Goal: Task Accomplishment & Management: Manage account settings

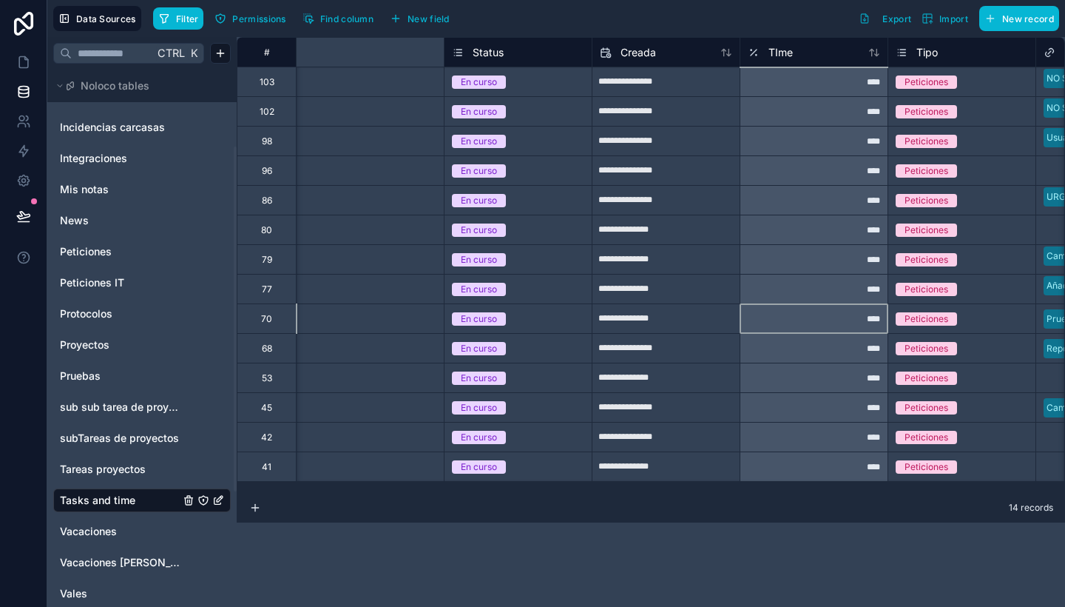
scroll to position [0, 417]
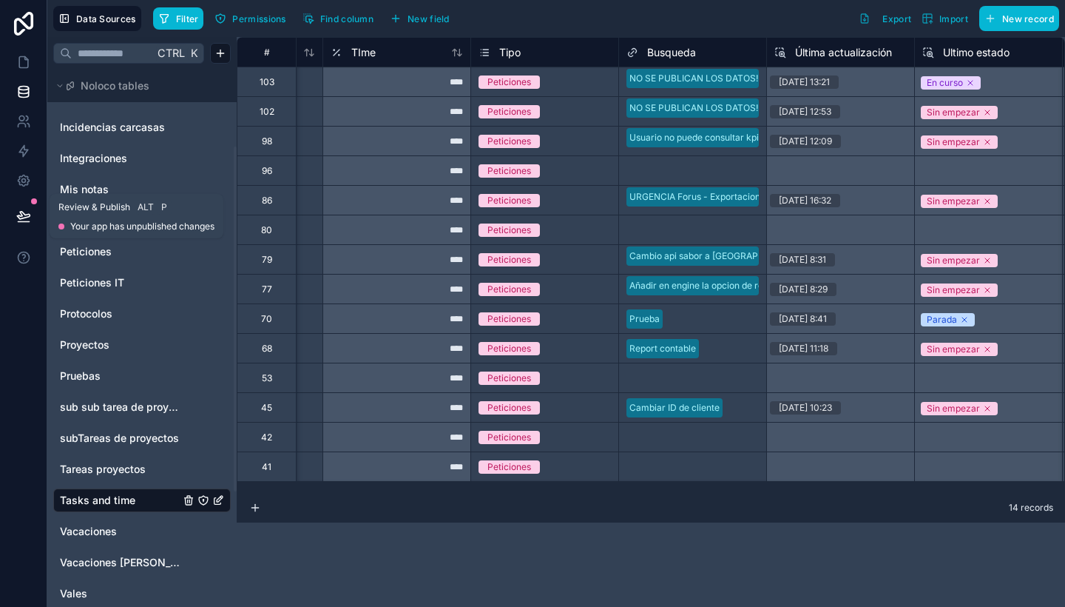
click at [18, 206] on button at bounding box center [23, 215] width 33 height 41
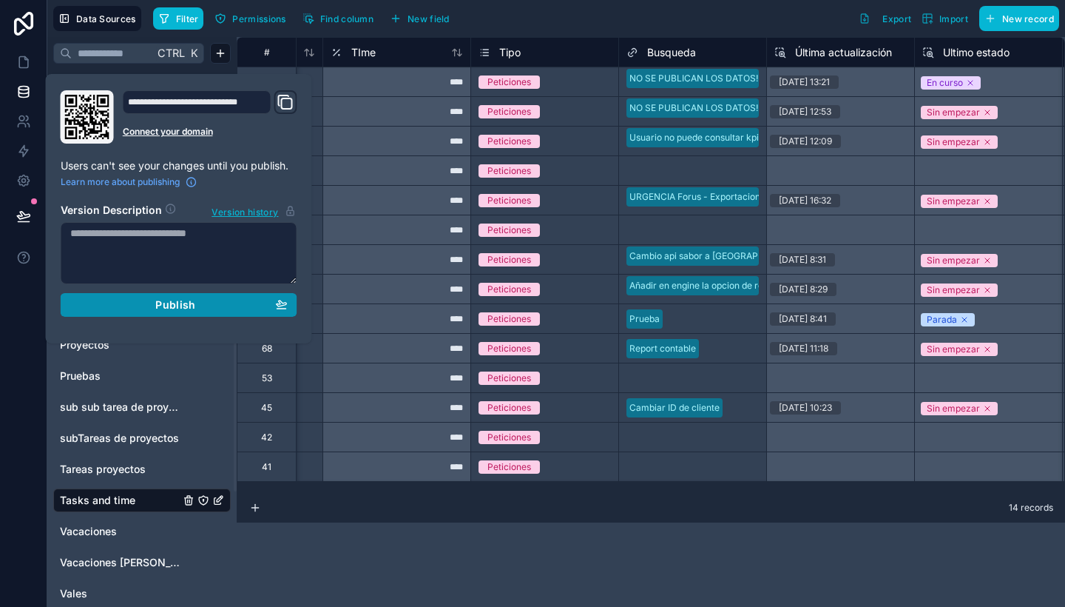
click at [176, 300] on span "Publish" at bounding box center [175, 304] width 40 height 13
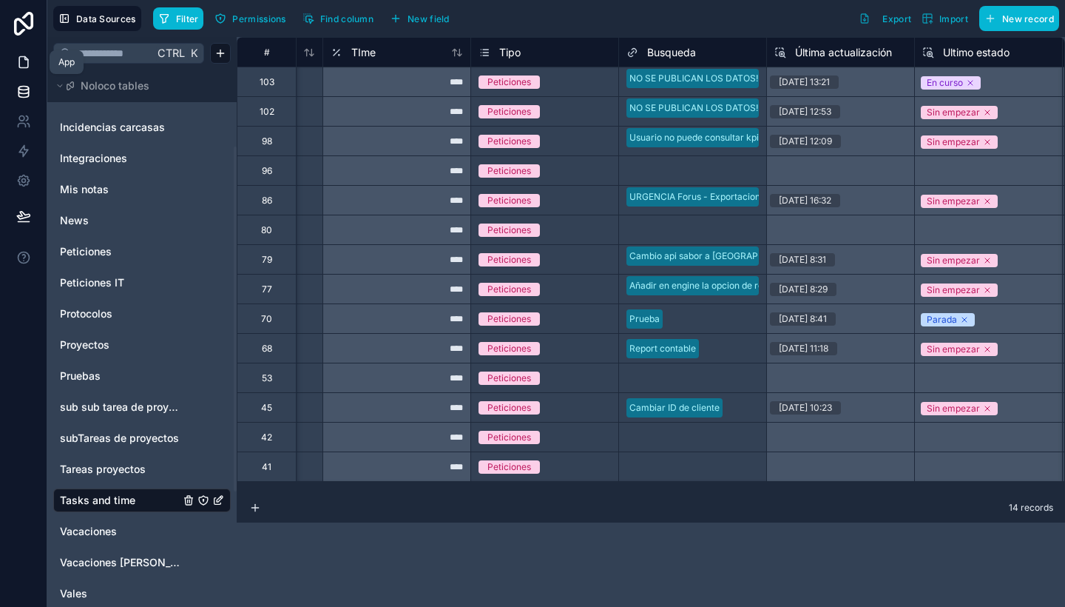
click at [21, 53] on link at bounding box center [23, 62] width 47 height 30
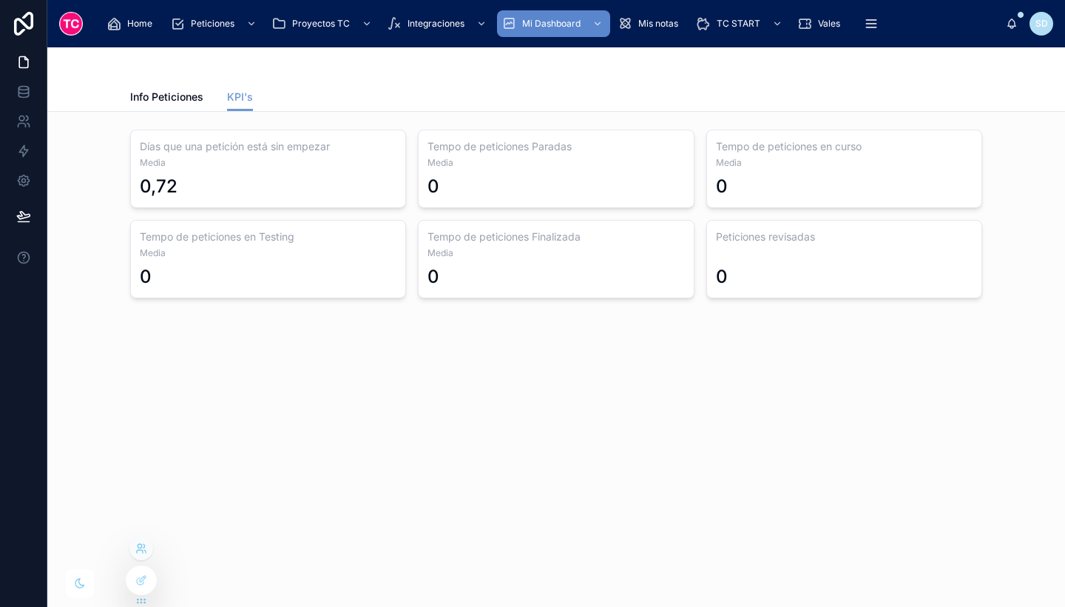
click at [141, 551] on icon at bounding box center [141, 548] width 12 height 12
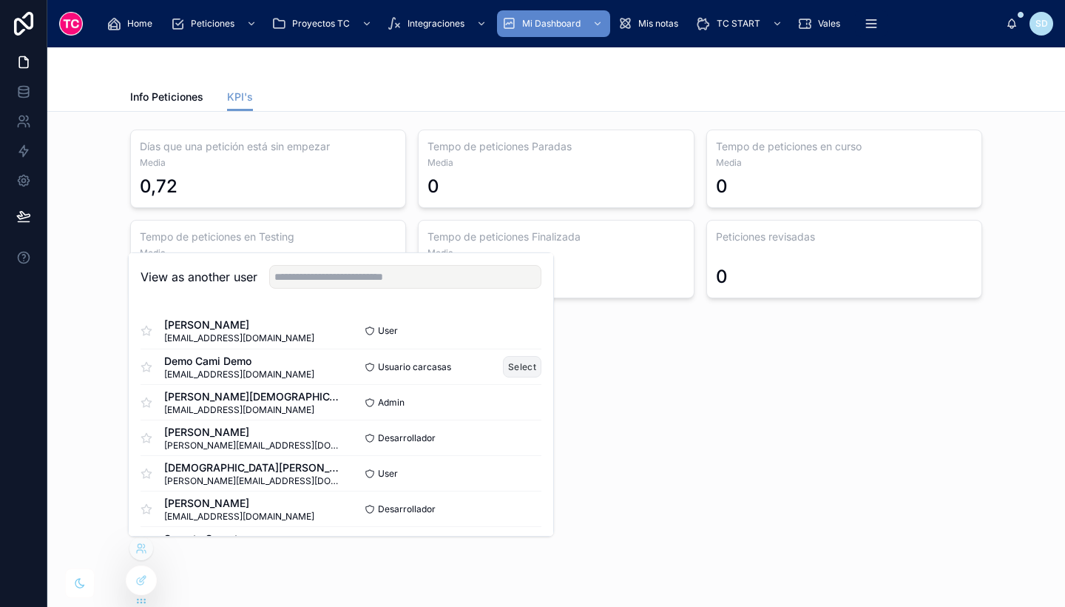
click at [519, 365] on button "Select" at bounding box center [522, 366] width 38 height 21
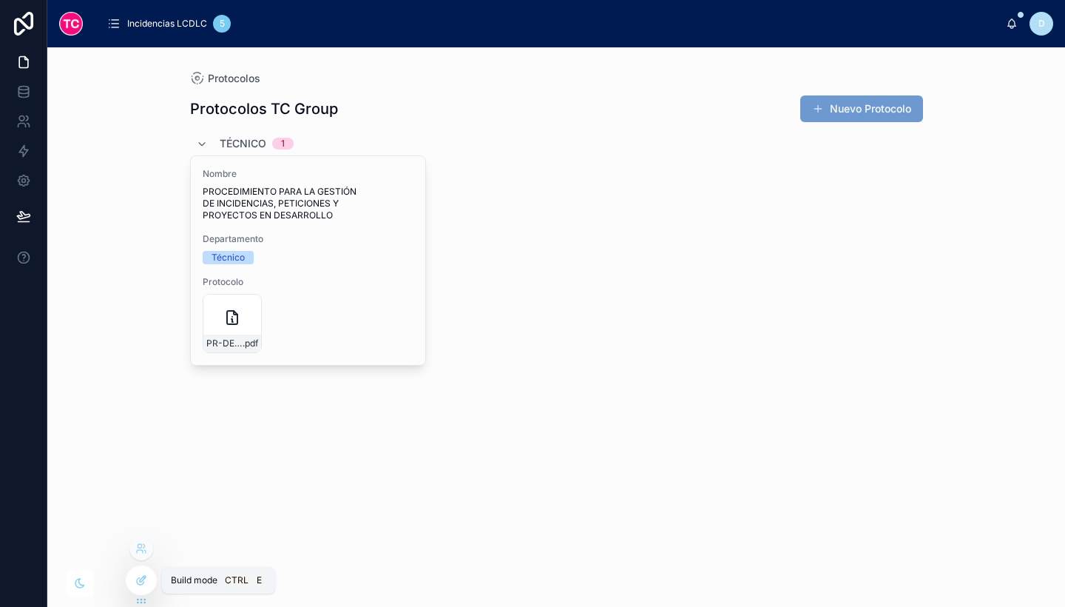
click at [143, 580] on icon at bounding box center [143, 579] width 6 height 6
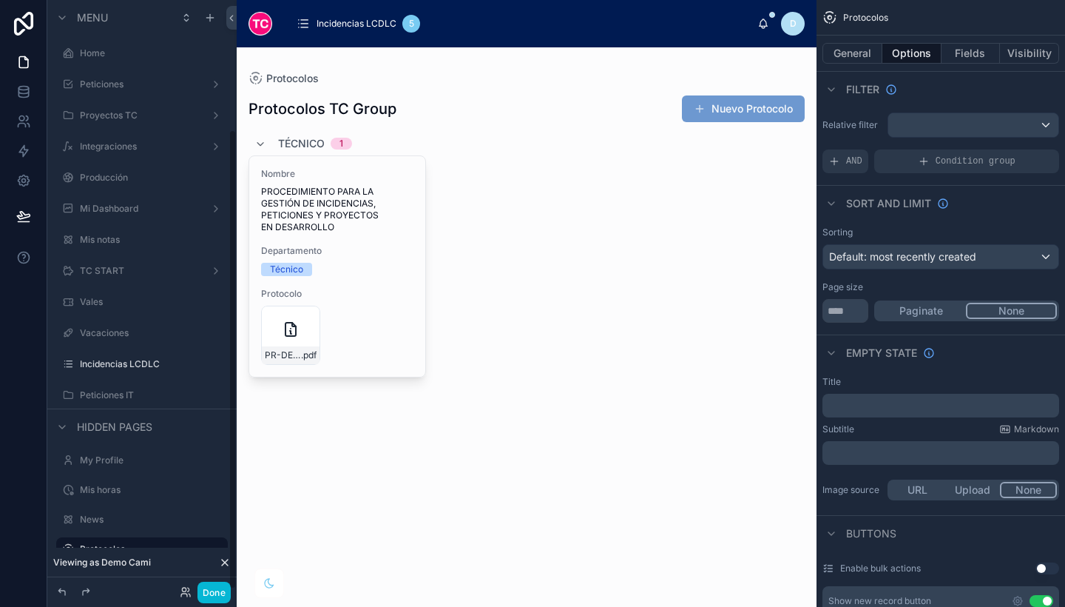
scroll to position [166, 0]
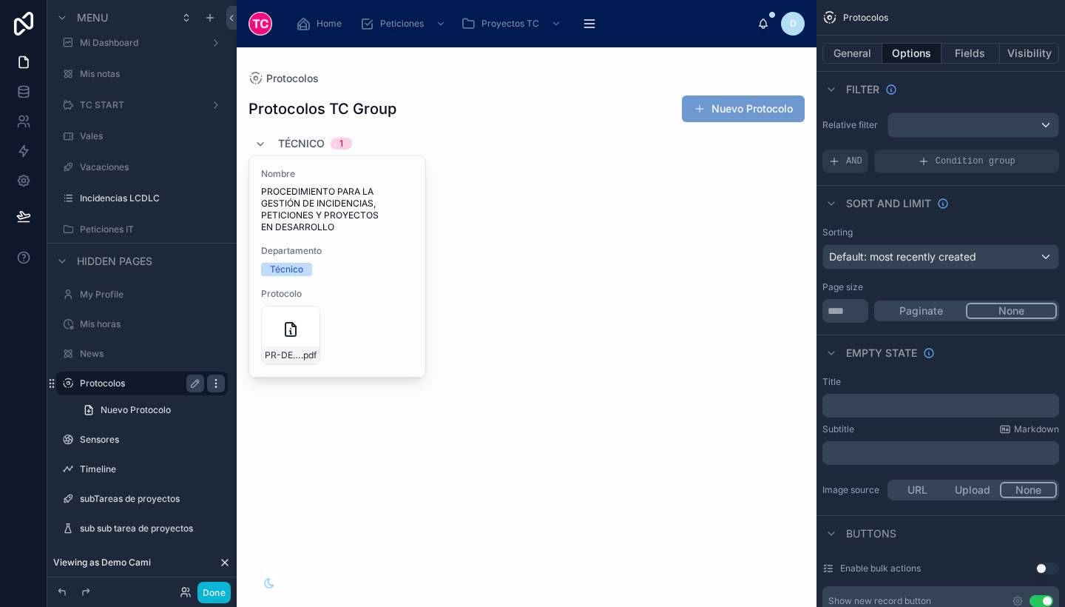
click at [217, 380] on icon "scrollable content" at bounding box center [216, 383] width 12 height 12
click at [1025, 44] on button "Visibility" at bounding box center [1029, 53] width 59 height 21
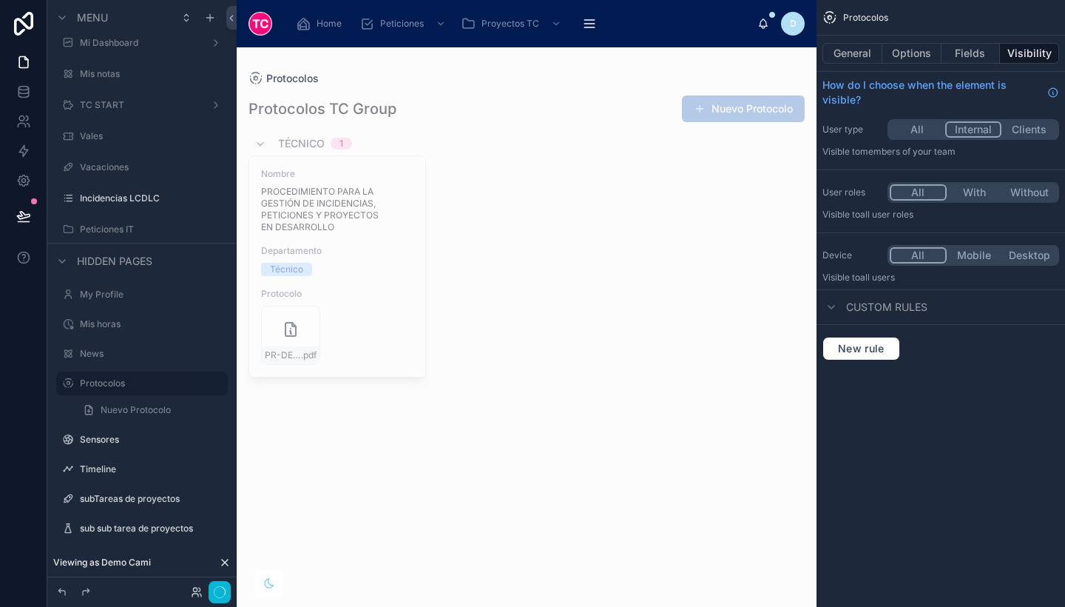
click at [984, 124] on button "Internal" at bounding box center [974, 129] width 57 height 16
click at [141, 459] on div "Timeline" at bounding box center [142, 469] width 166 height 24
click at [96, 469] on label "Timeline" at bounding box center [139, 469] width 118 height 12
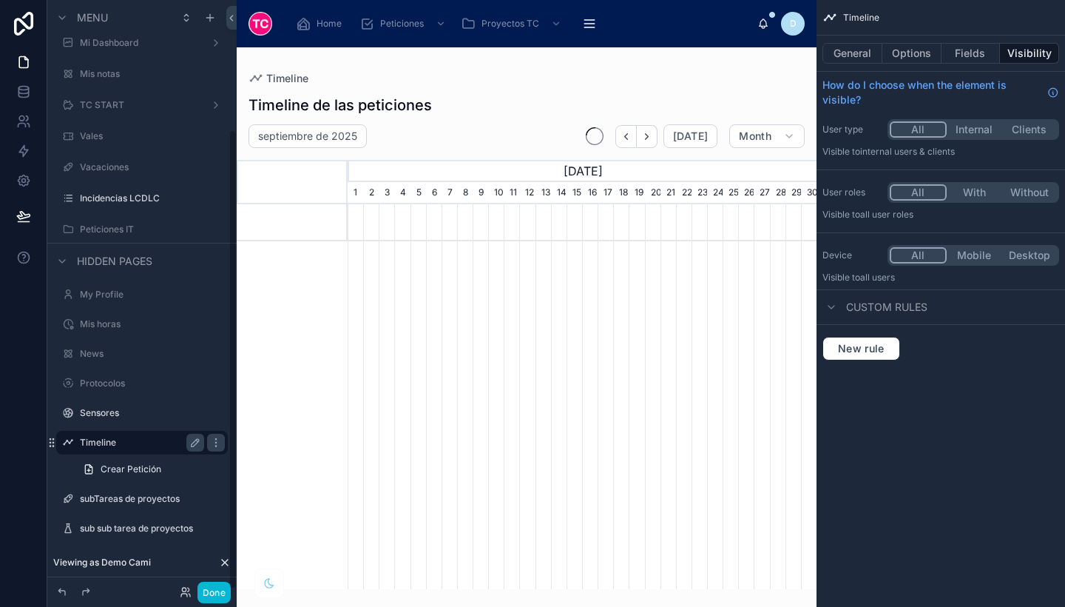
scroll to position [0, 469]
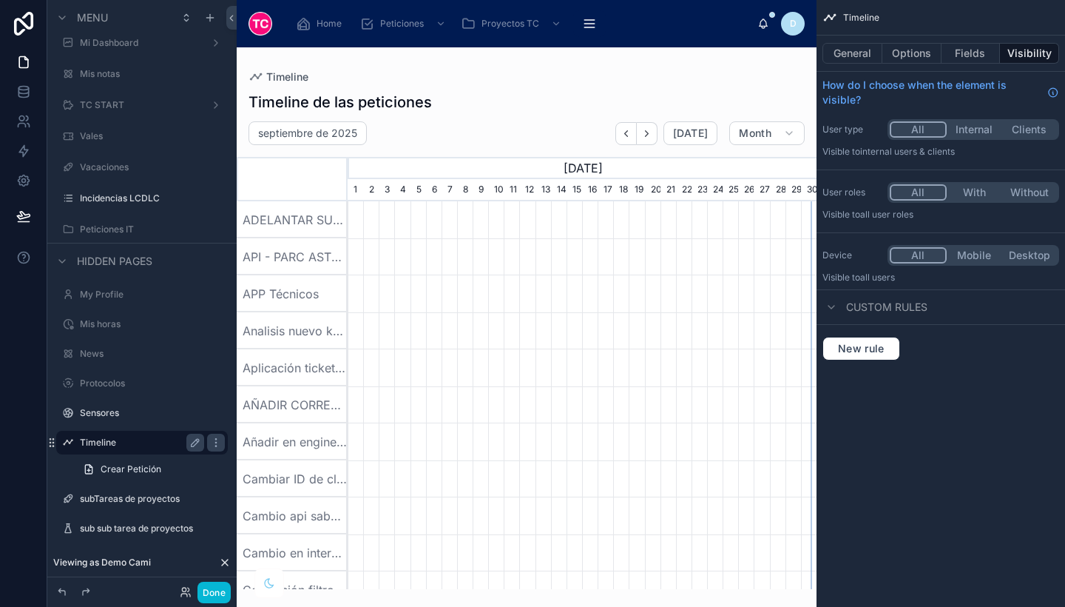
click at [1036, 50] on button "Visibility" at bounding box center [1029, 53] width 59 height 21
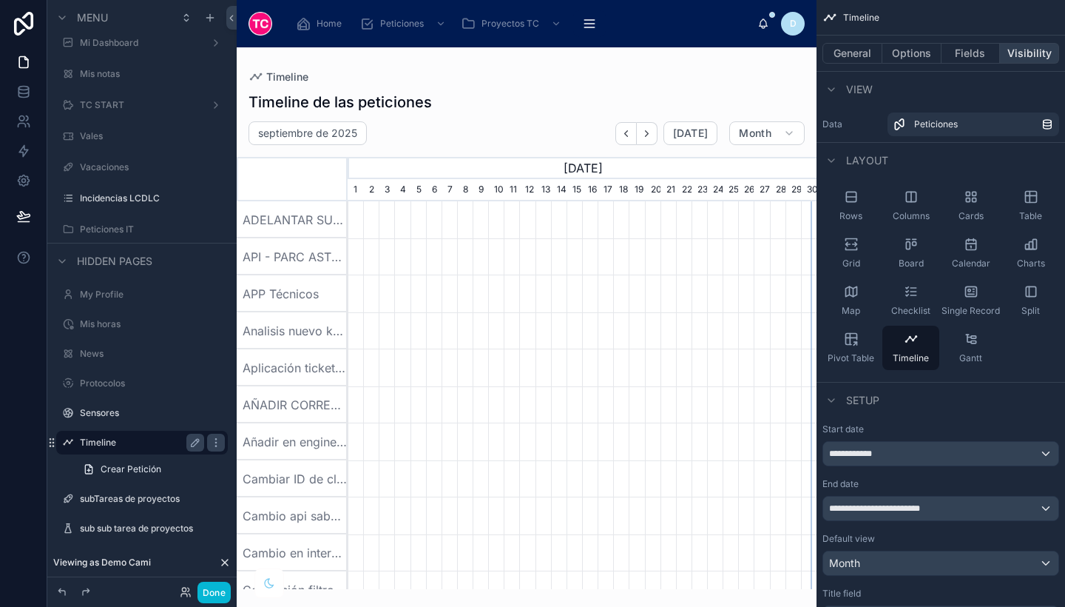
click at [1036, 50] on button "Visibility" at bounding box center [1029, 53] width 59 height 21
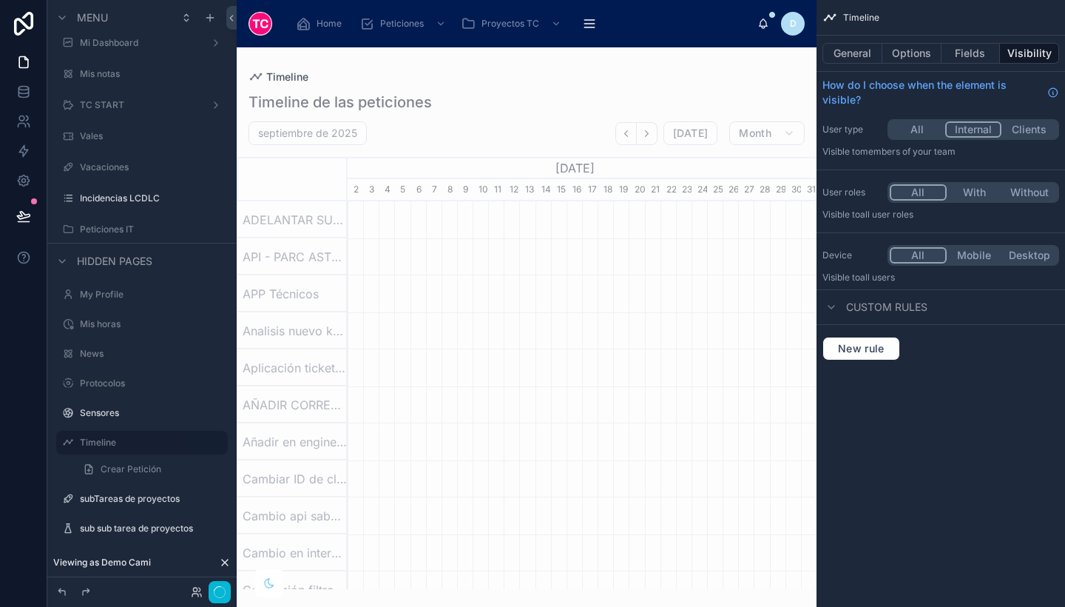
click at [990, 128] on button "Internal" at bounding box center [974, 129] width 57 height 16
click at [132, 414] on label "Sensores" at bounding box center [139, 413] width 118 height 12
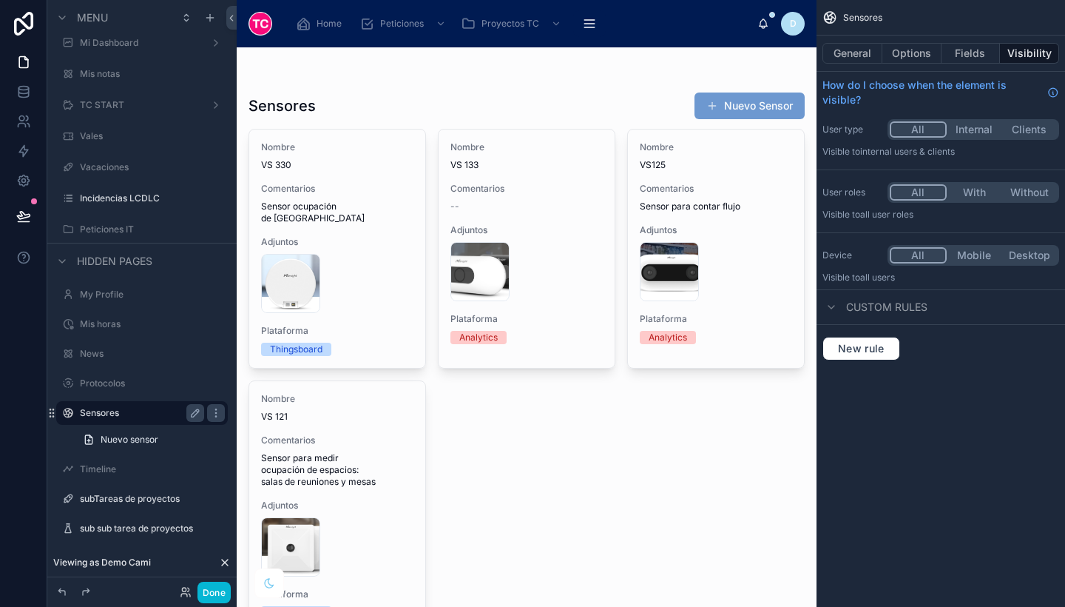
click at [971, 124] on button "Internal" at bounding box center [974, 129] width 55 height 16
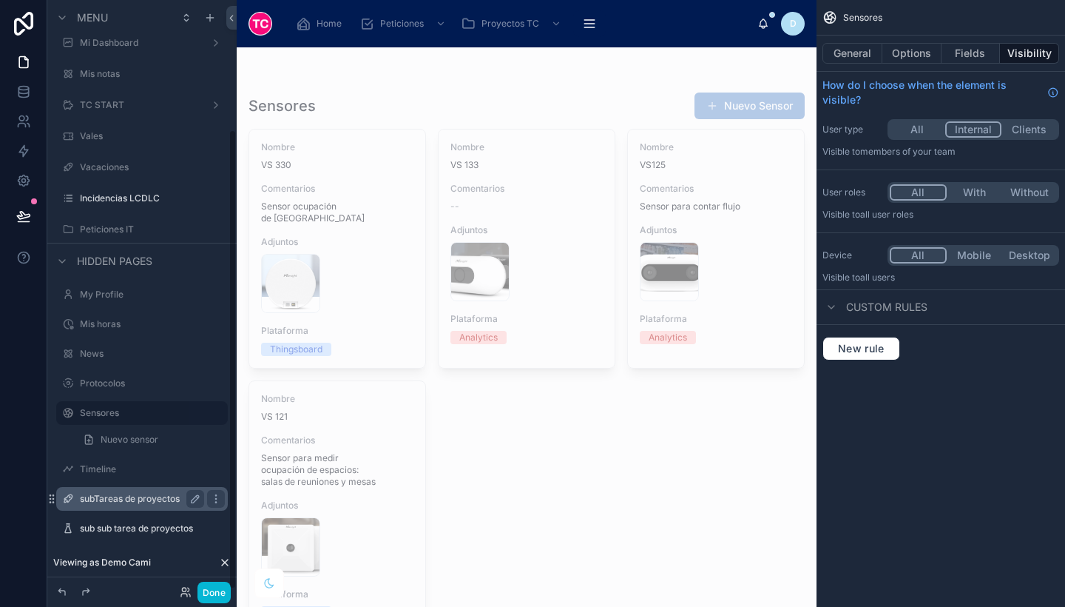
click at [154, 496] on label "subTareas de proyectos" at bounding box center [139, 499] width 118 height 12
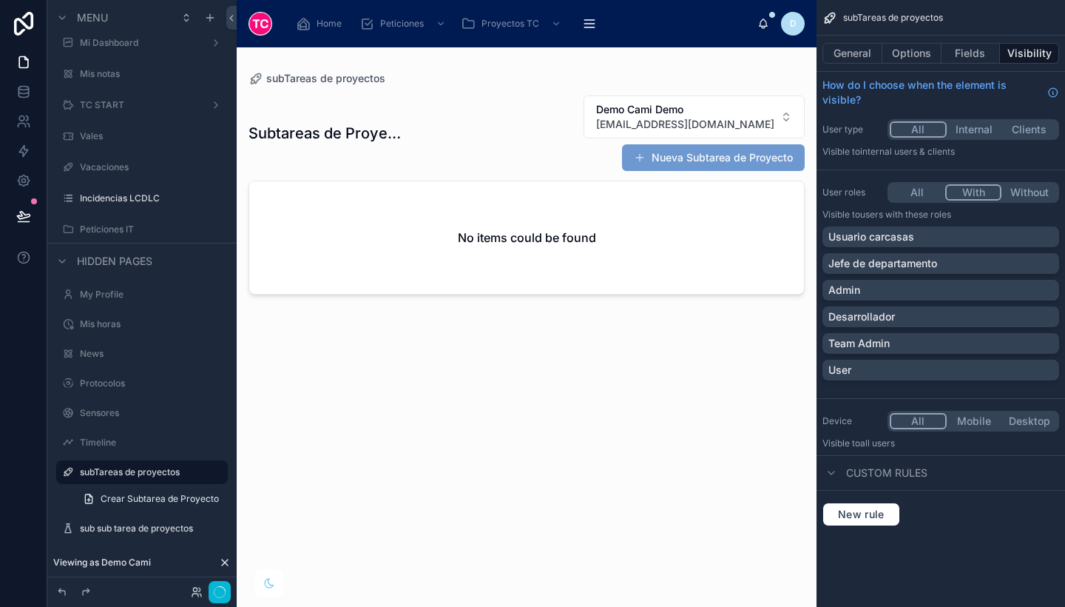
click at [974, 192] on button "With" at bounding box center [974, 192] width 57 height 16
drag, startPoint x: 925, startPoint y: 231, endPoint x: 931, endPoint y: 253, distance: 23.0
click at [931, 253] on div "Usuario carcasas Jefe de departamento Admin Desarrollador Team Admin User" at bounding box center [941, 306] width 237 height 160
click at [931, 253] on div "Jefe de departamento" at bounding box center [941, 263] width 237 height 21
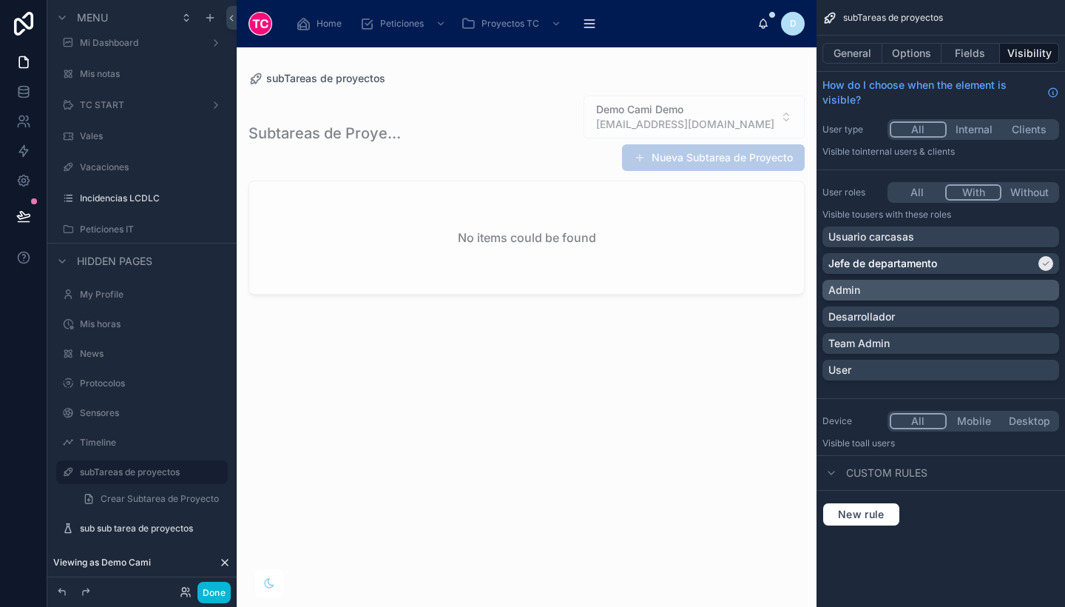
click at [941, 299] on div "Admin" at bounding box center [941, 290] width 237 height 21
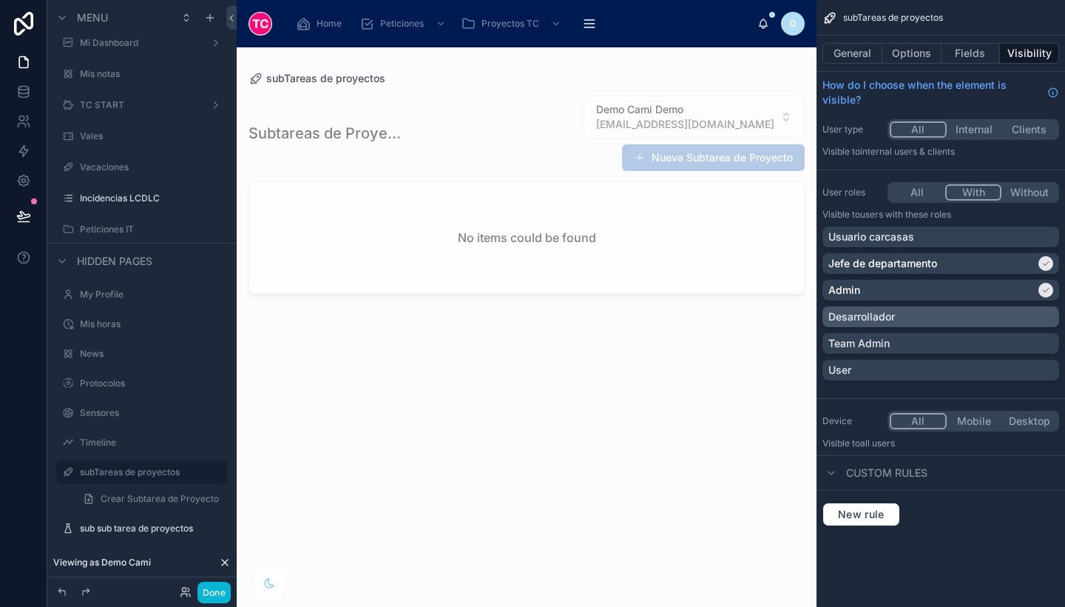
click at [946, 312] on div "Desarrollador" at bounding box center [941, 316] width 225 height 15
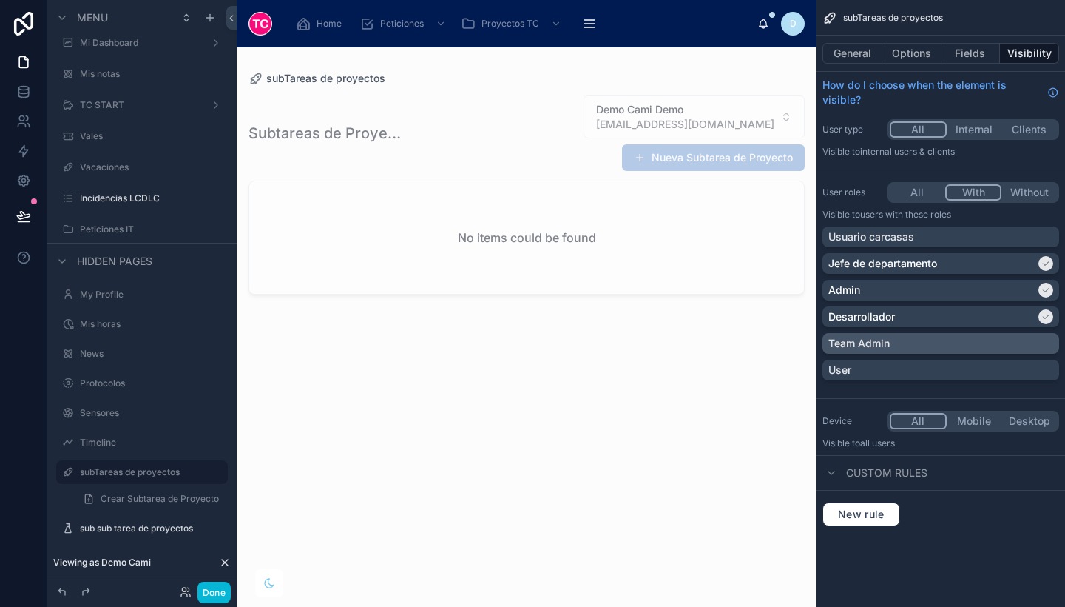
drag, startPoint x: 948, startPoint y: 331, endPoint x: 962, endPoint y: 341, distance: 17.0
click at [962, 341] on div "Usuario carcasas Jefe de departamento Admin Desarrollador Team Admin User" at bounding box center [941, 306] width 237 height 160
click at [962, 341] on div "Team Admin" at bounding box center [941, 343] width 225 height 15
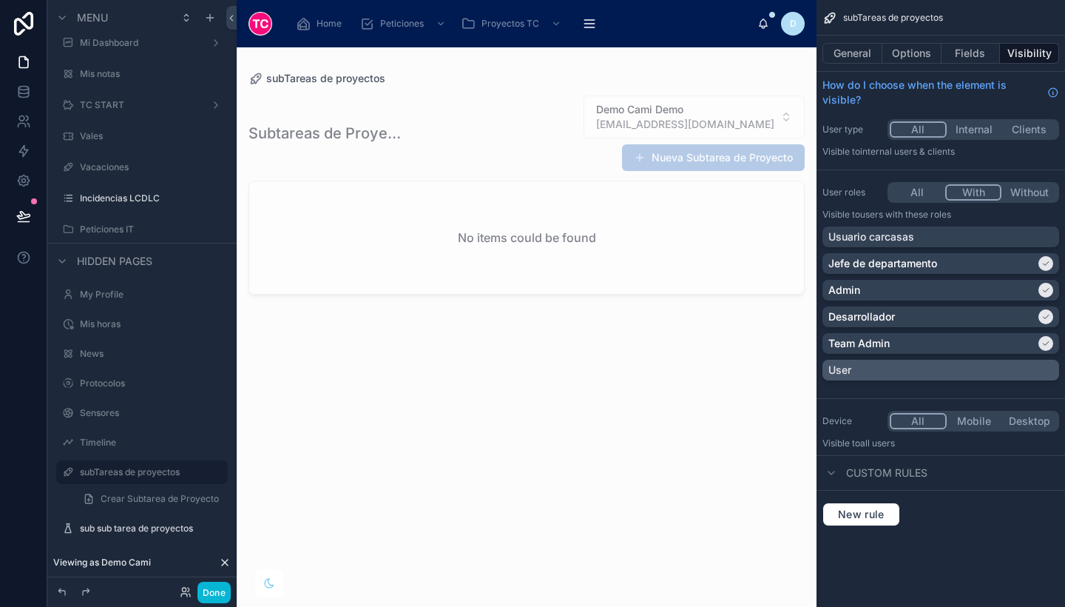
click at [963, 371] on div "User" at bounding box center [941, 370] width 225 height 15
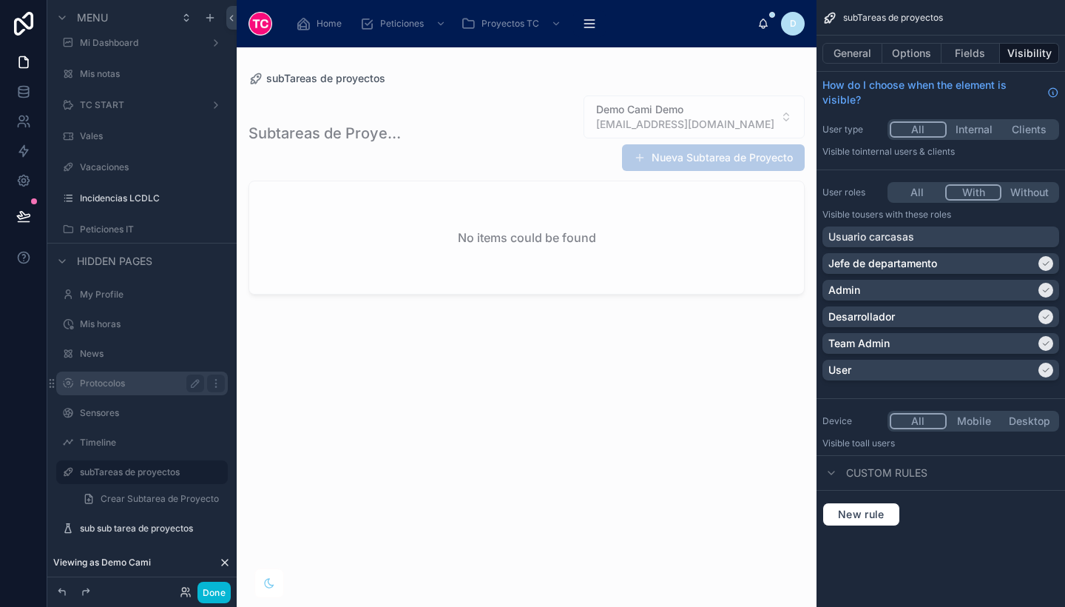
click at [111, 378] on label "Protocolos" at bounding box center [139, 383] width 118 height 12
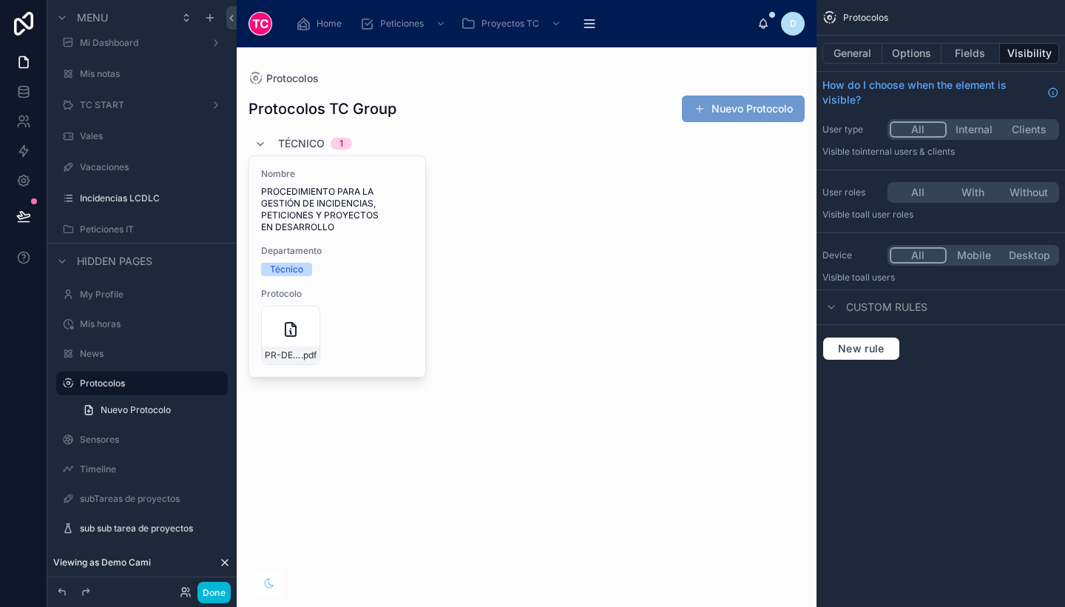
click at [914, 126] on button "All" at bounding box center [918, 129] width 57 height 16
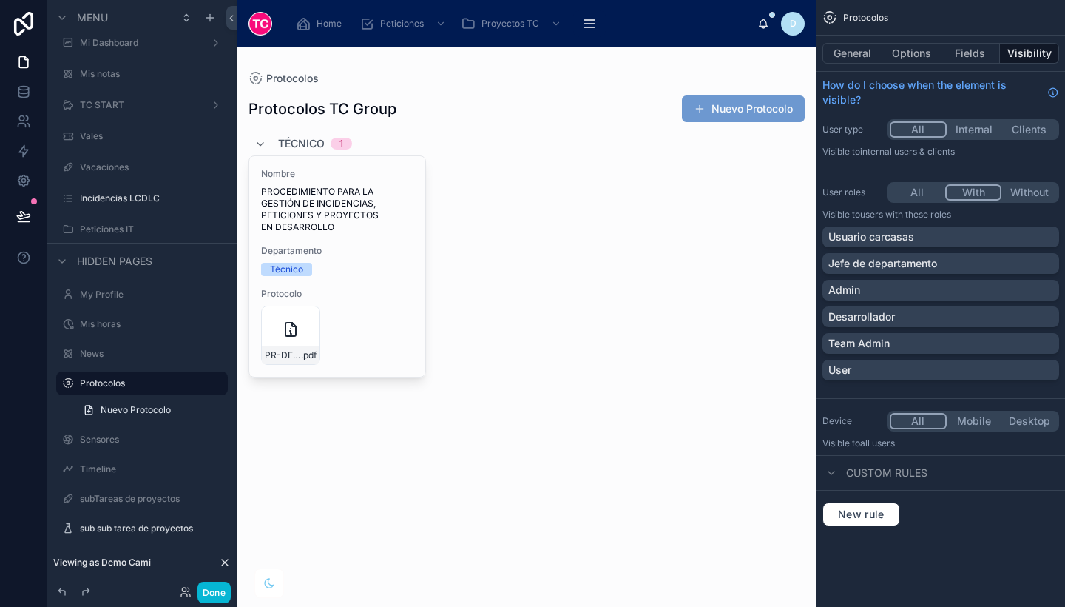
click at [977, 189] on button "With" at bounding box center [974, 192] width 57 height 16
click at [960, 230] on div "Usuario carcasas" at bounding box center [941, 236] width 225 height 15
click at [960, 230] on div "Usuario carcasas" at bounding box center [932, 236] width 207 height 15
click at [968, 262] on div "Jefe de departamento" at bounding box center [941, 263] width 225 height 15
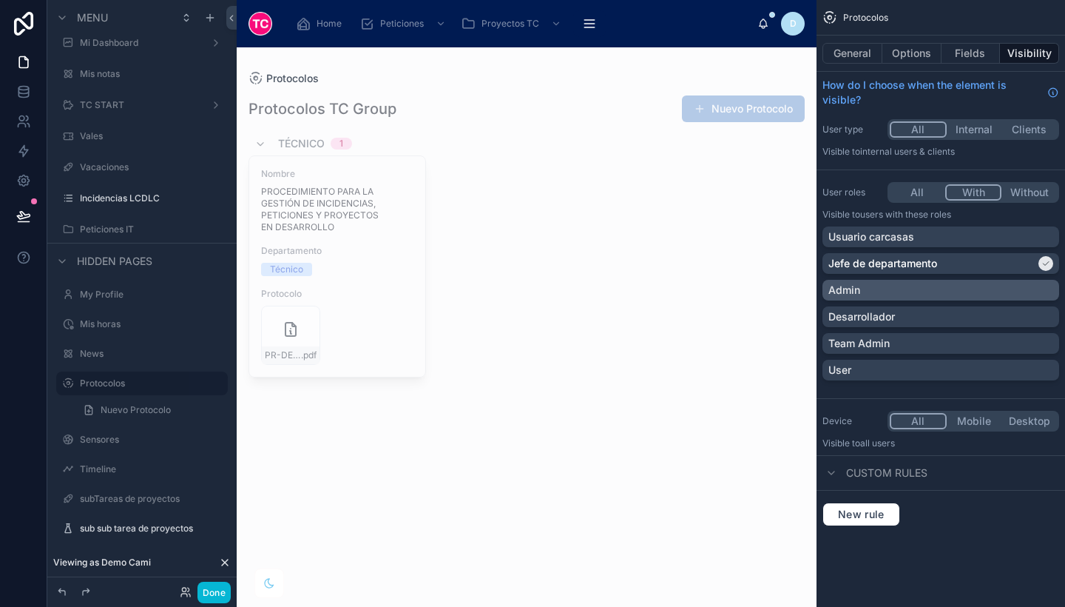
click at [976, 291] on div "Admin" at bounding box center [941, 290] width 225 height 15
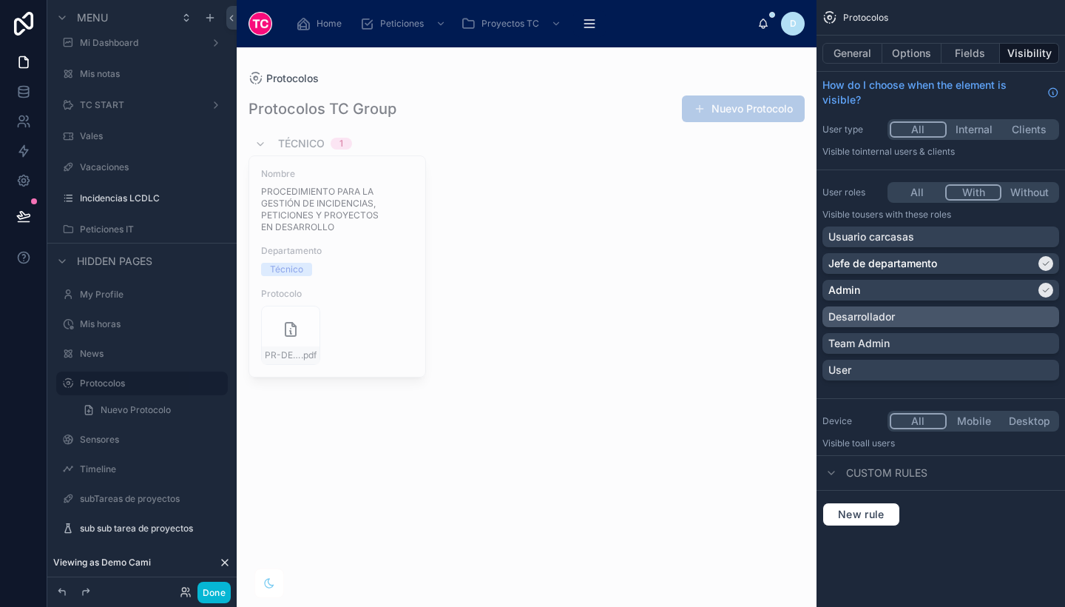
click at [974, 312] on div "Desarrollador" at bounding box center [941, 316] width 225 height 15
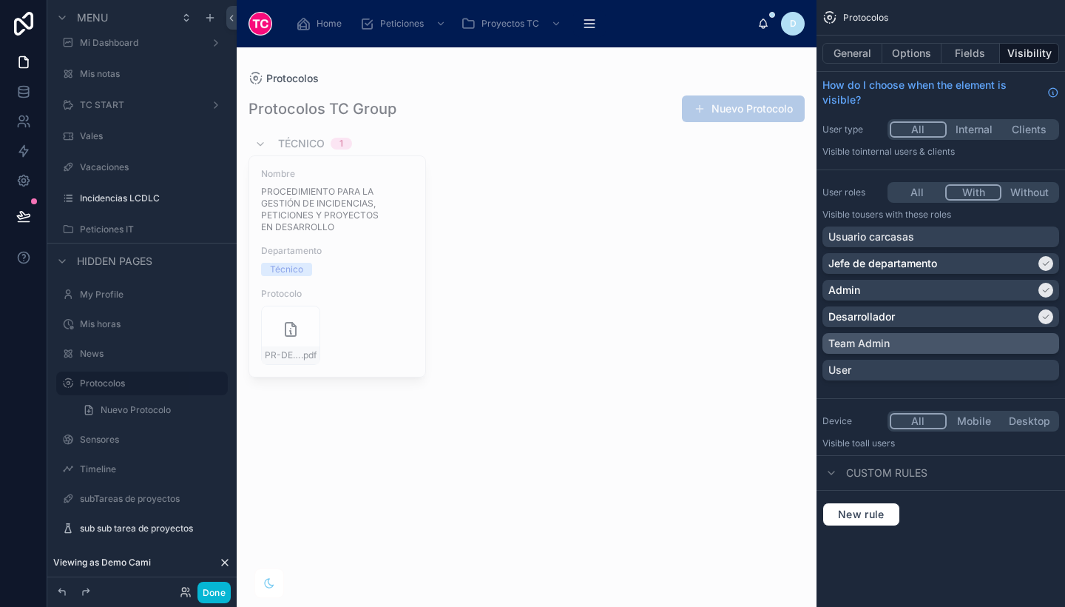
click at [975, 342] on div "Team Admin" at bounding box center [941, 343] width 225 height 15
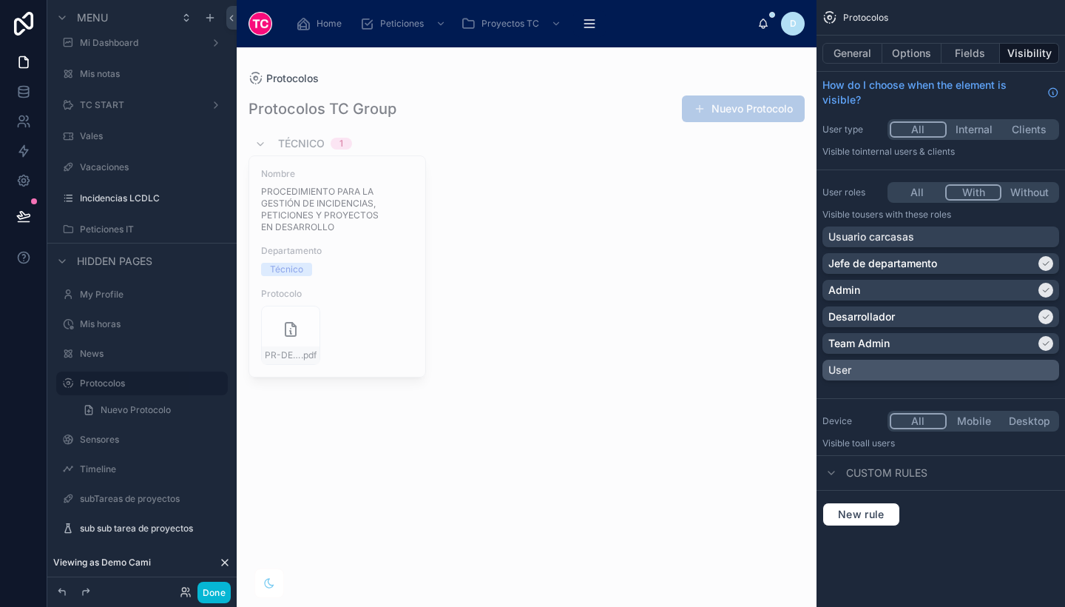
click at [983, 374] on div "User" at bounding box center [941, 370] width 225 height 15
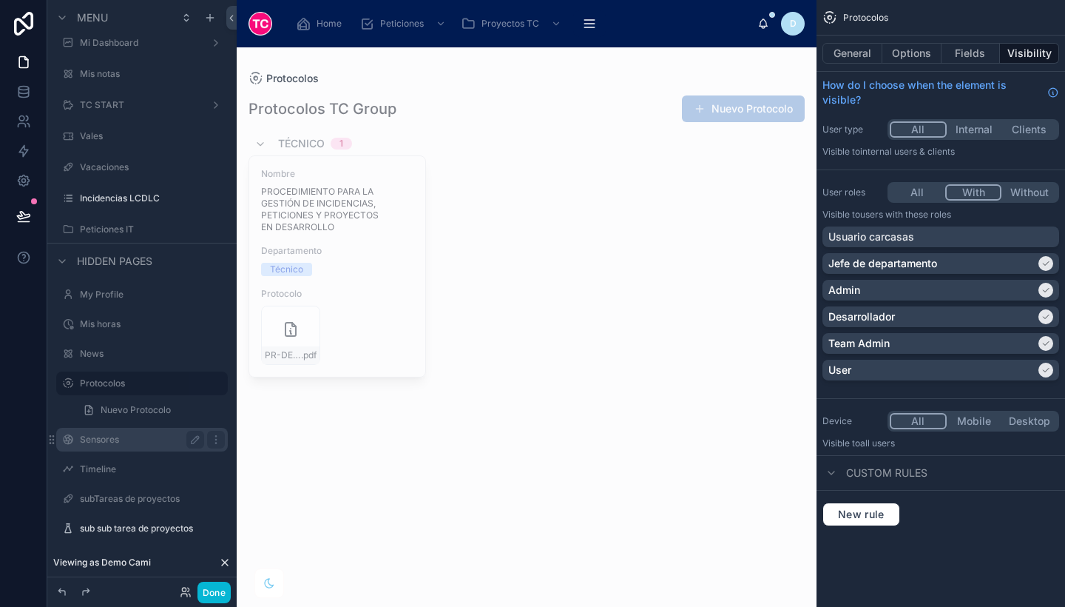
click at [140, 446] on div "Sensores" at bounding box center [142, 440] width 124 height 18
click at [108, 442] on label "Sensores" at bounding box center [139, 440] width 118 height 12
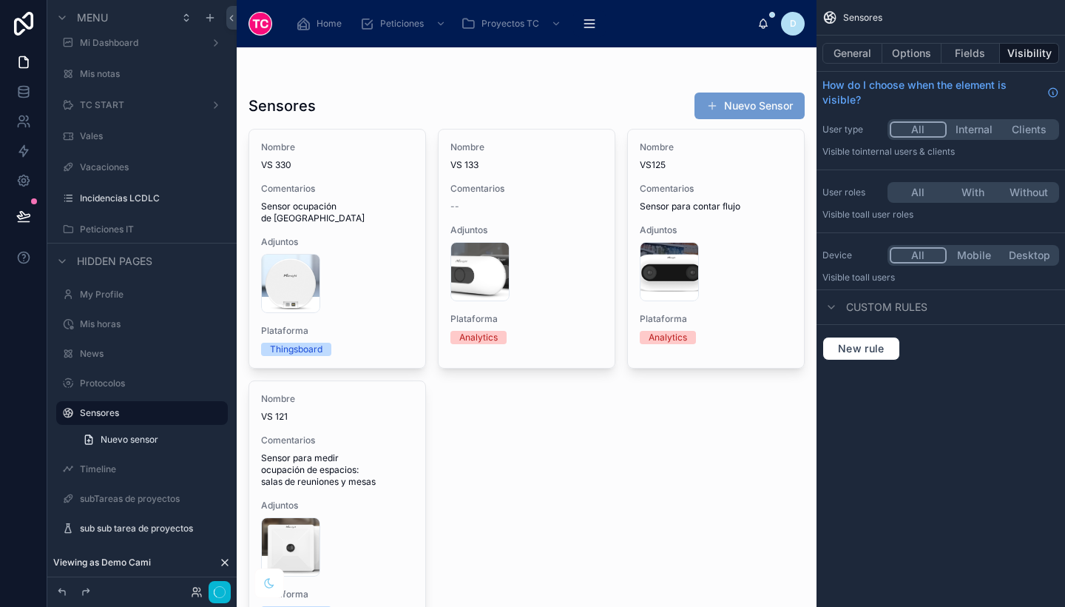
click at [918, 127] on button "All" at bounding box center [918, 129] width 57 height 16
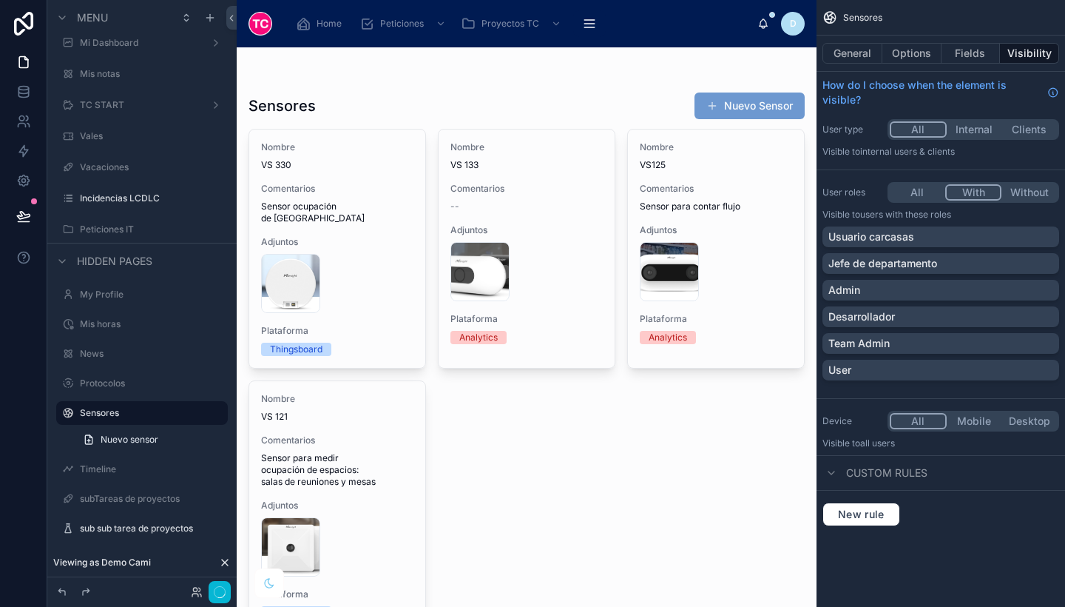
click at [977, 184] on button "With" at bounding box center [974, 192] width 57 height 16
click at [906, 263] on p "Jefe de departamento" at bounding box center [883, 263] width 109 height 15
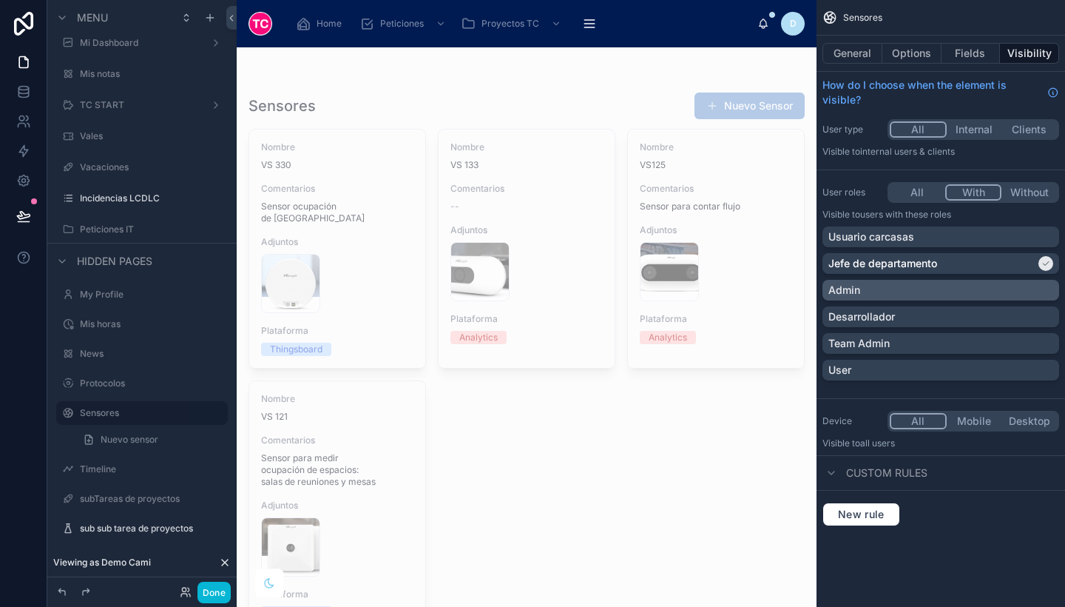
click at [914, 289] on div "Admin" at bounding box center [941, 290] width 225 height 15
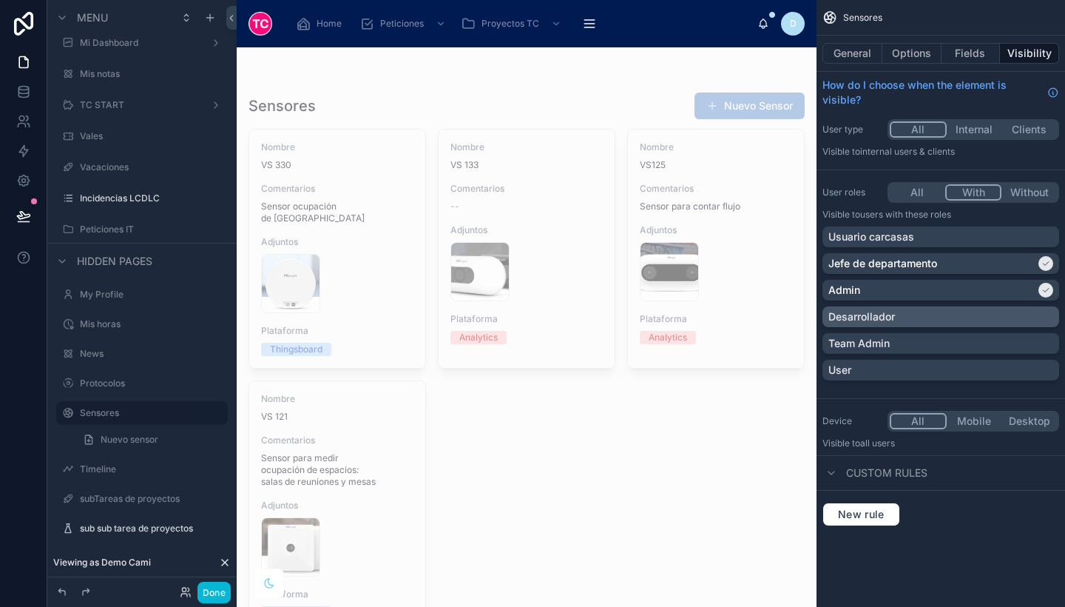
click at [919, 310] on div "Desarrollador" at bounding box center [941, 316] width 225 height 15
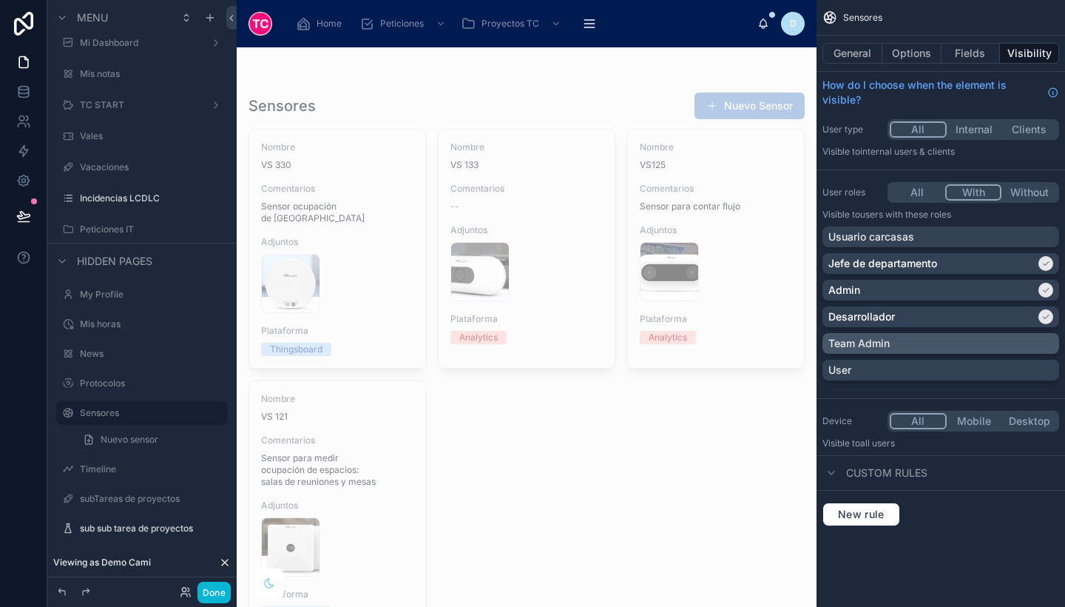
click at [931, 349] on div "Team Admin" at bounding box center [941, 343] width 225 height 15
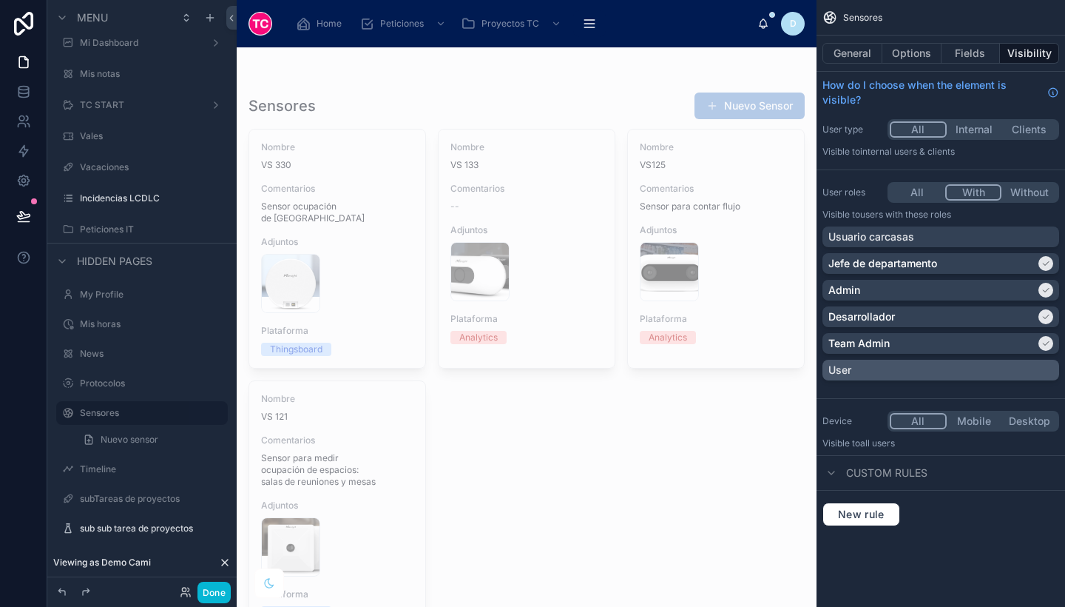
click at [931, 370] on div "User" at bounding box center [941, 370] width 225 height 15
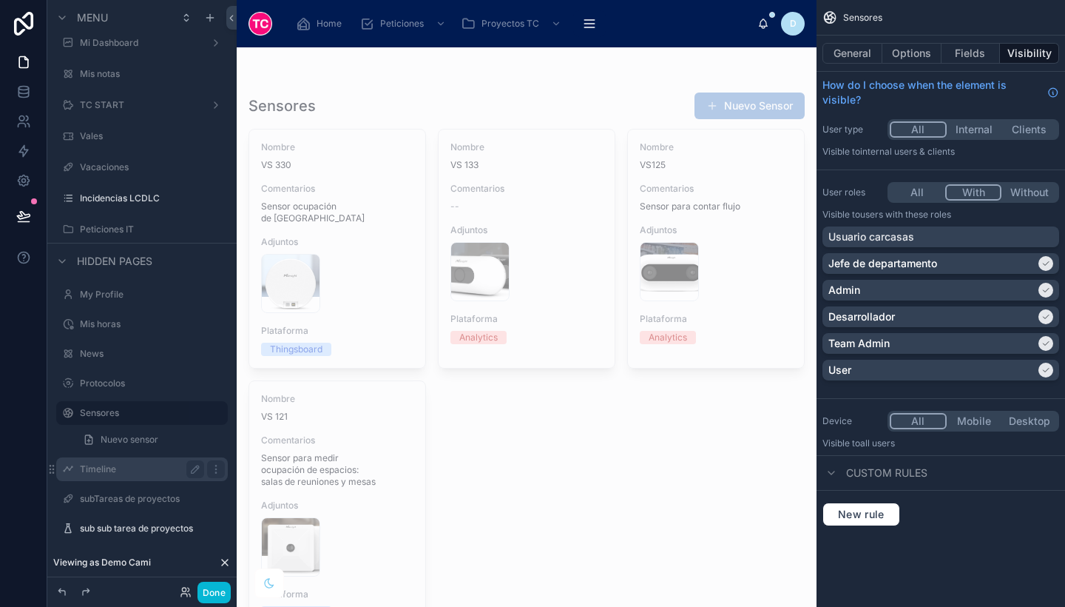
click at [132, 471] on label "Timeline" at bounding box center [139, 469] width 118 height 12
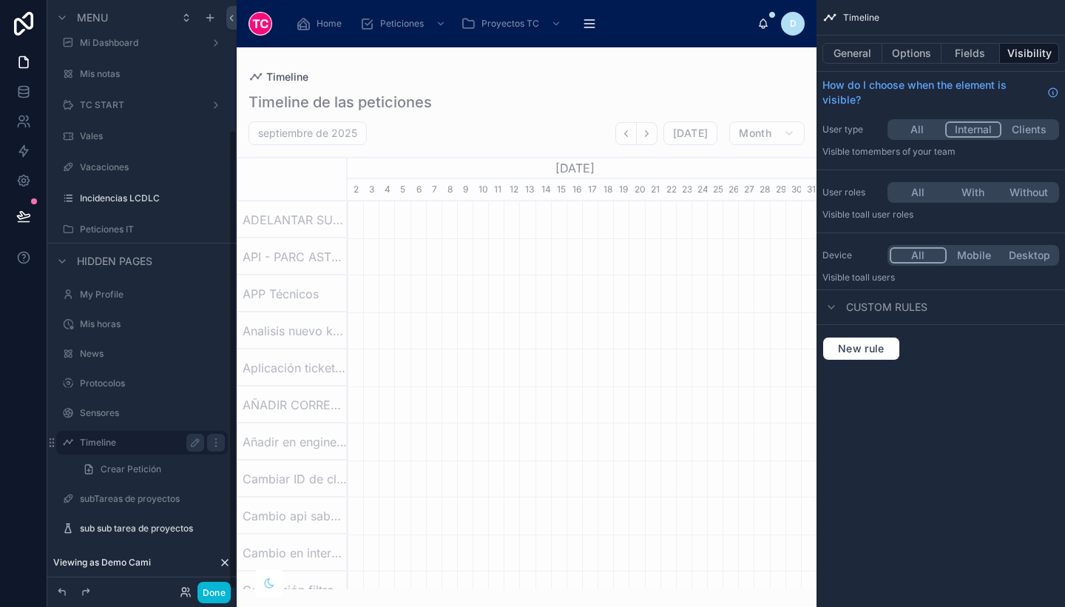
scroll to position [0, 469]
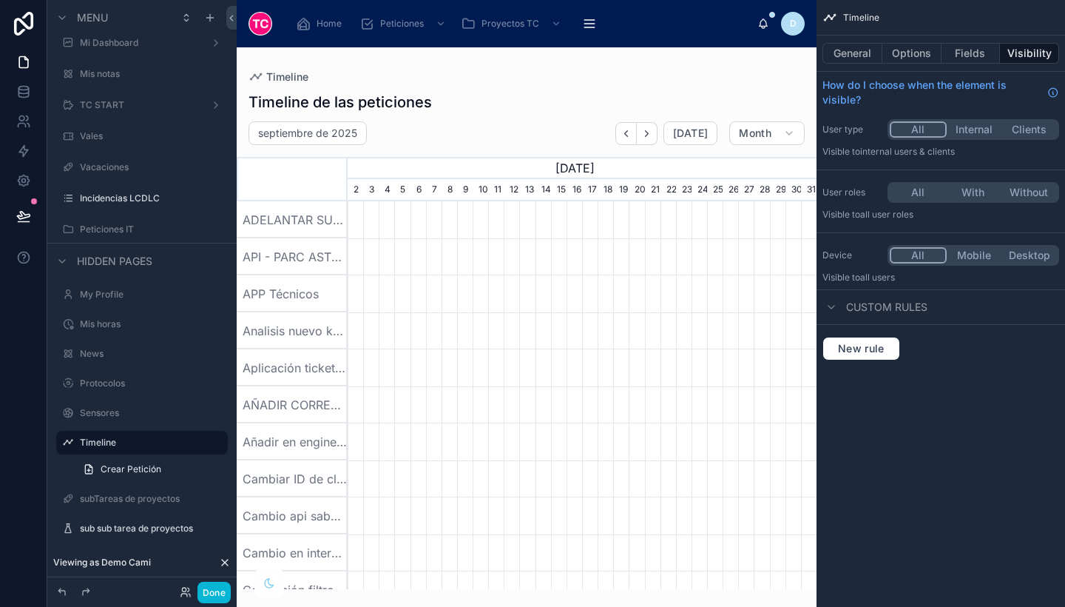
click at [921, 122] on button "All" at bounding box center [918, 129] width 57 height 16
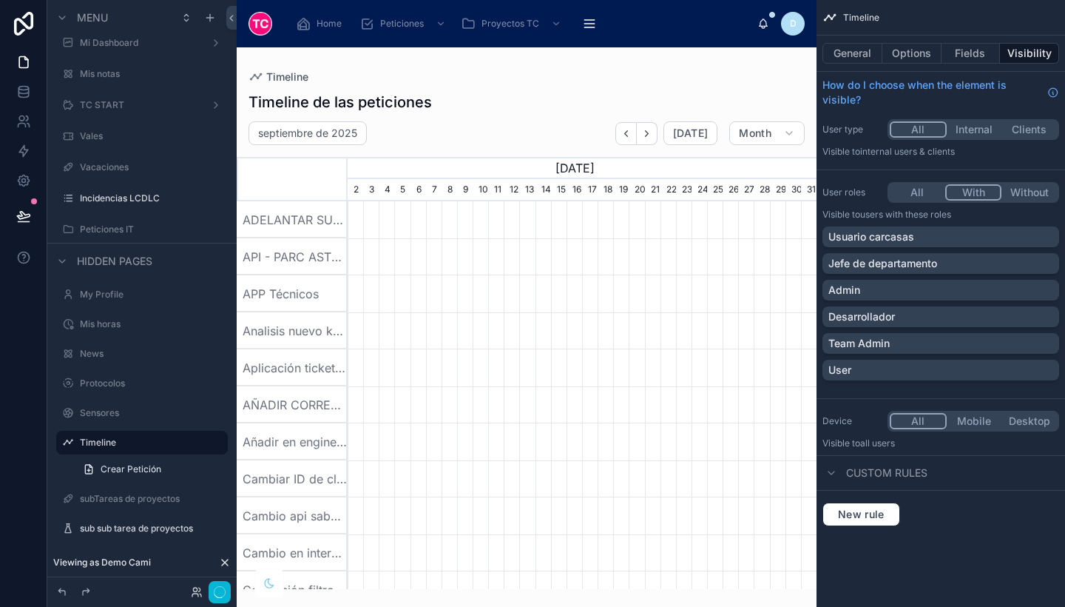
click at [980, 197] on button "With" at bounding box center [974, 192] width 57 height 16
click at [944, 254] on div "Jefe de departamento" at bounding box center [941, 263] width 237 height 21
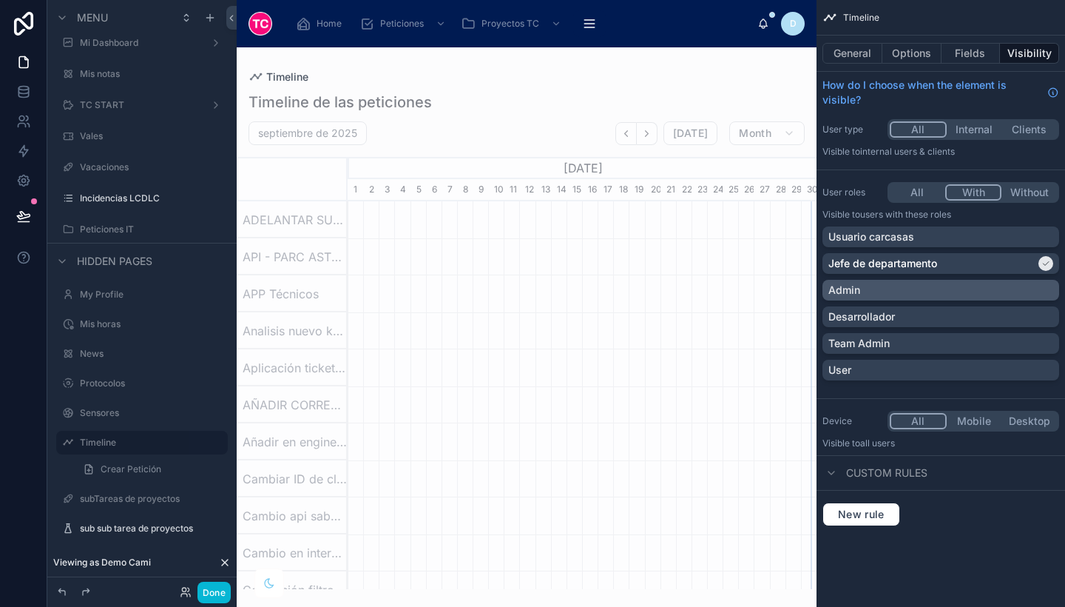
click at [943, 282] on div "Admin" at bounding box center [941, 290] width 237 height 21
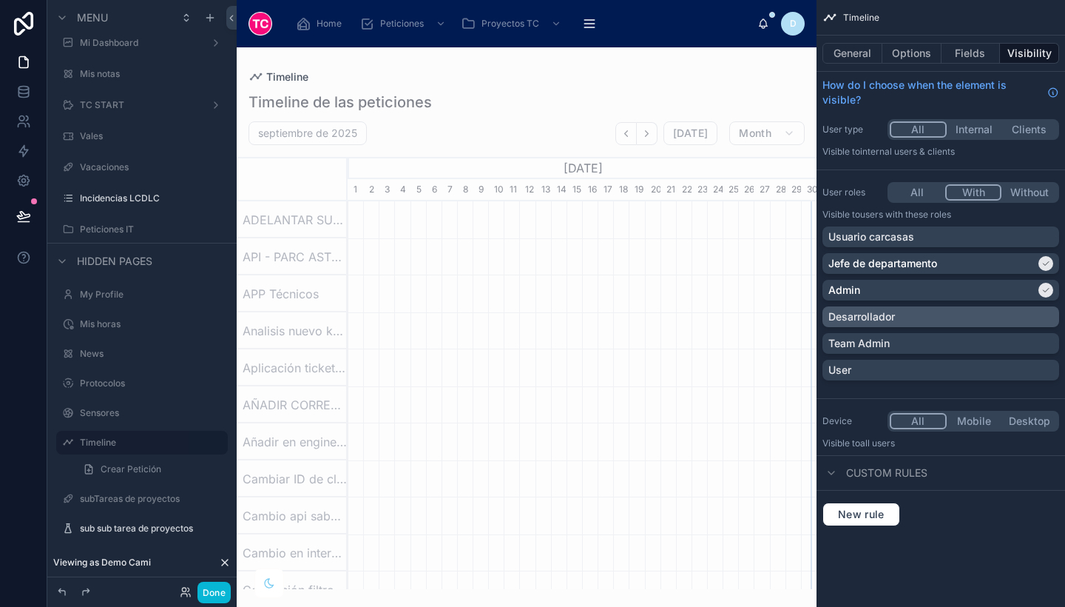
click at [956, 316] on div "Desarrollador" at bounding box center [941, 316] width 225 height 15
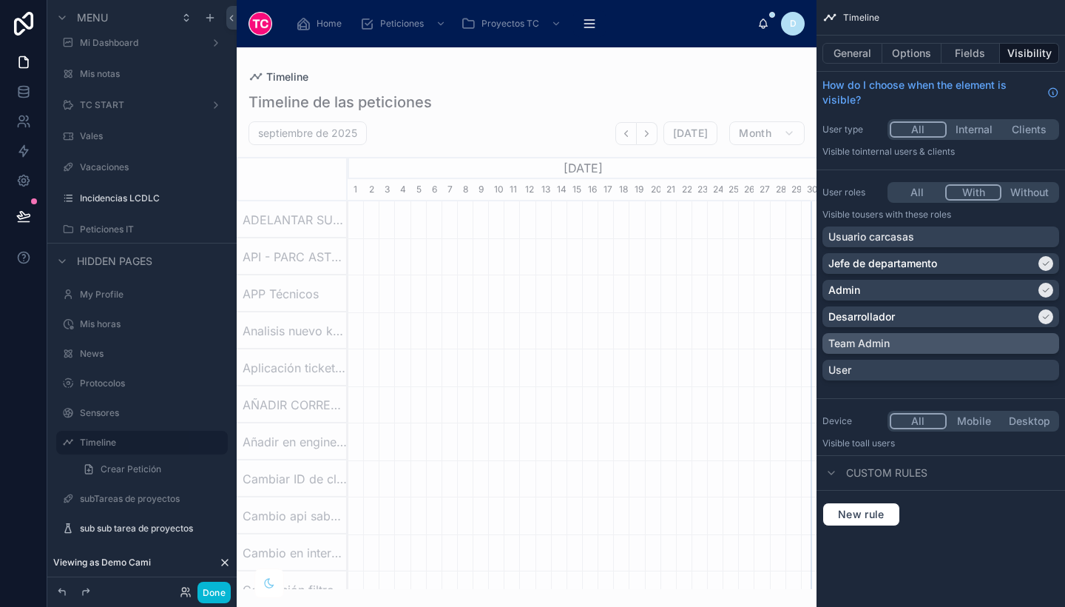
click at [957, 344] on div "Team Admin" at bounding box center [941, 343] width 225 height 15
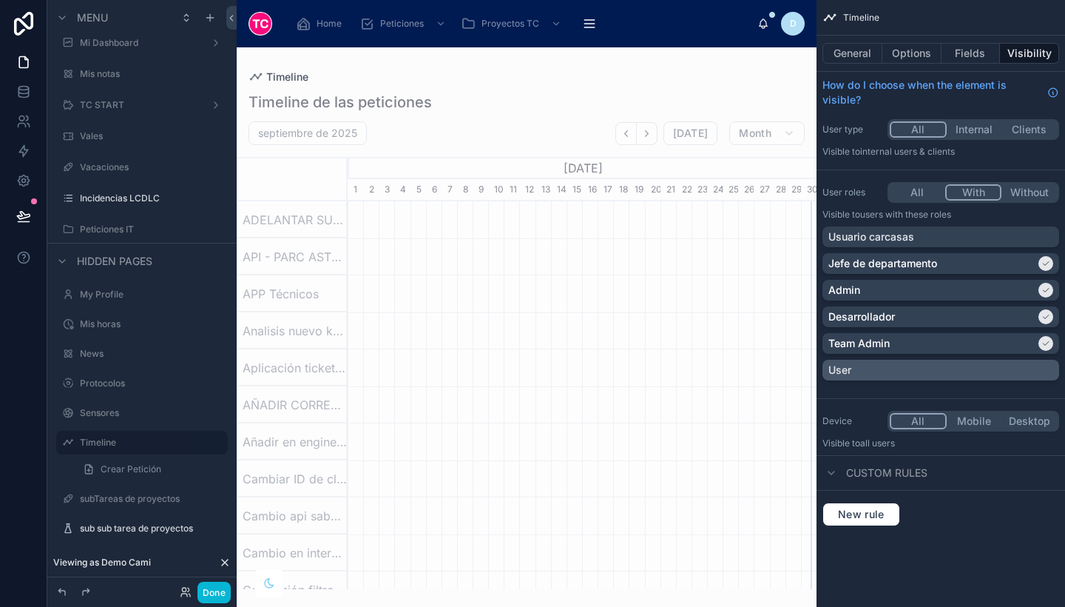
click at [948, 364] on div "User" at bounding box center [941, 370] width 225 height 15
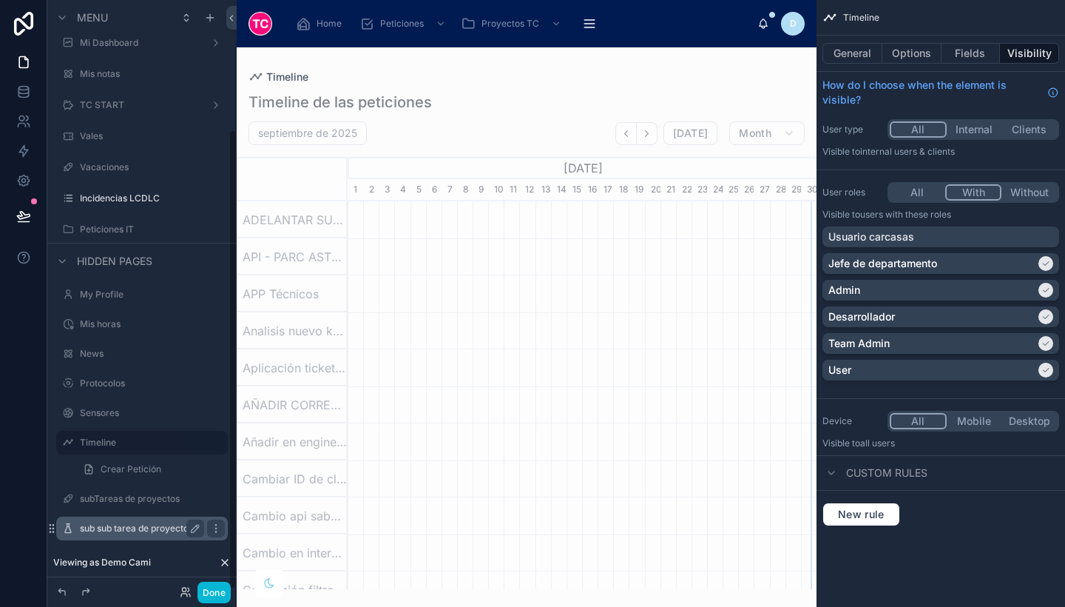
click at [111, 530] on label "sub sub tarea de proyectos" at bounding box center [139, 528] width 118 height 12
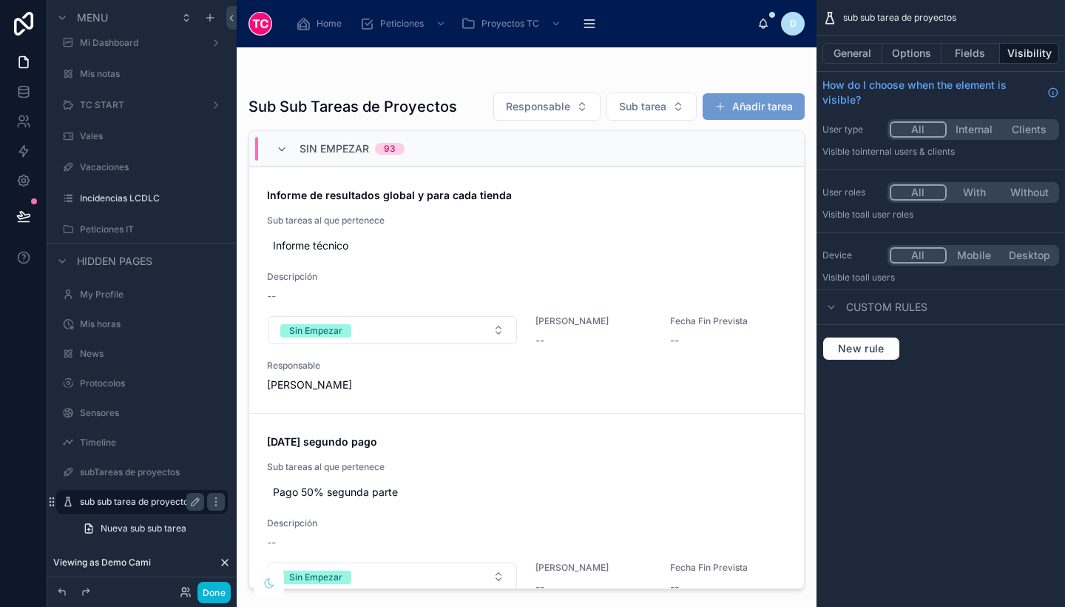
click at [970, 126] on button "Internal" at bounding box center [974, 129] width 55 height 16
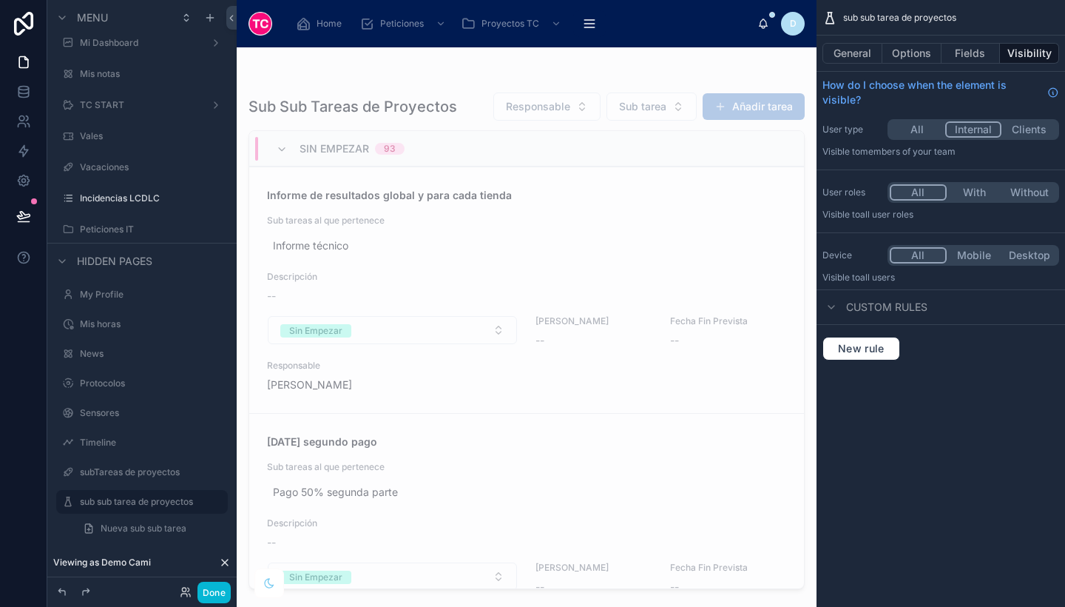
click at [969, 195] on button "With" at bounding box center [974, 192] width 55 height 16
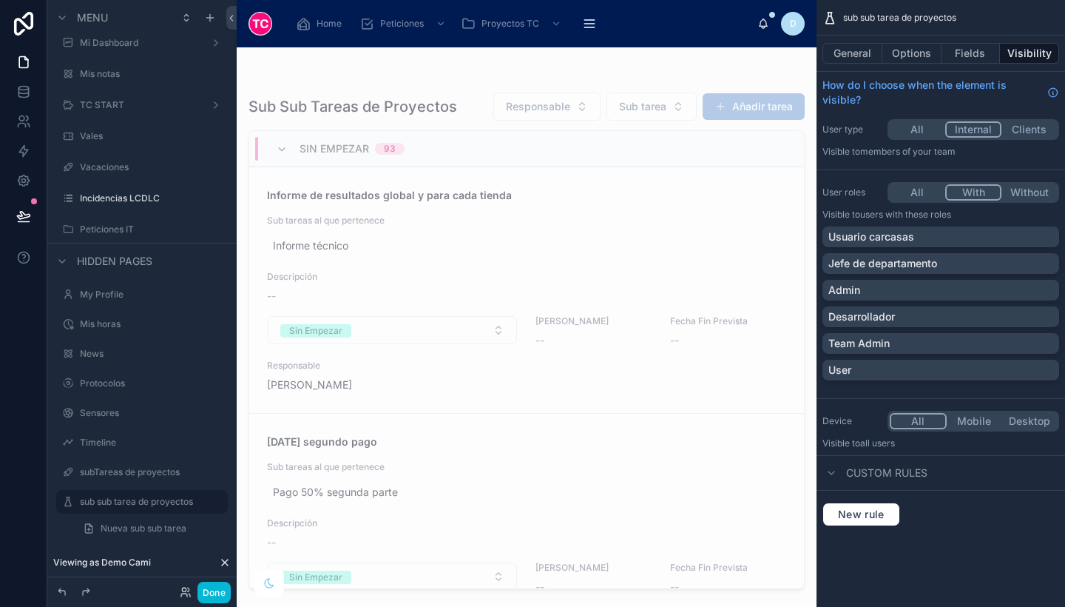
click at [916, 126] on button "All" at bounding box center [917, 129] width 55 height 16
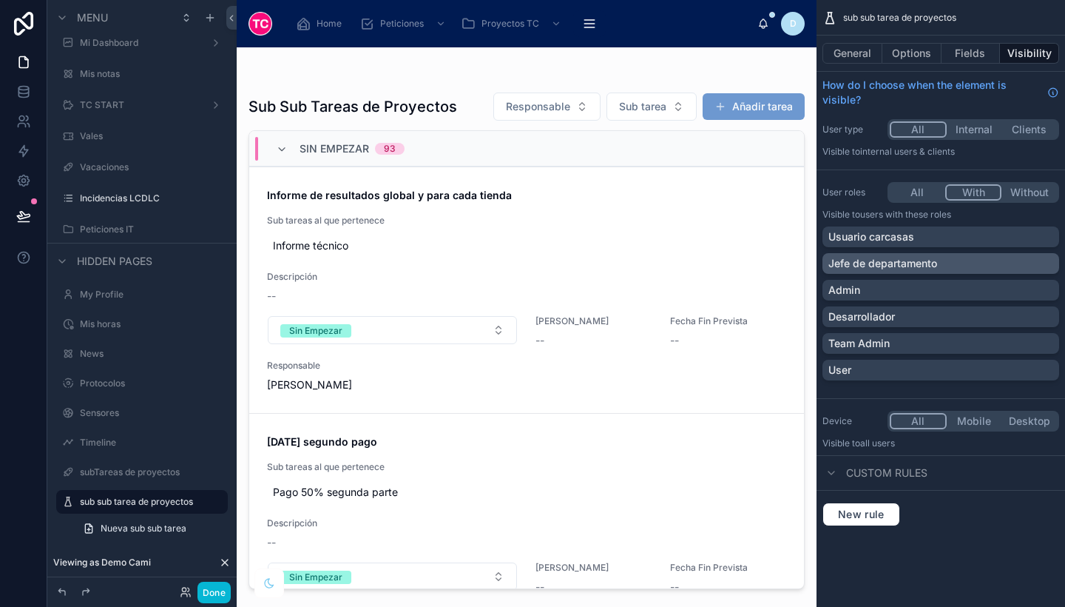
click at [912, 263] on p "Jefe de departamento" at bounding box center [883, 263] width 109 height 15
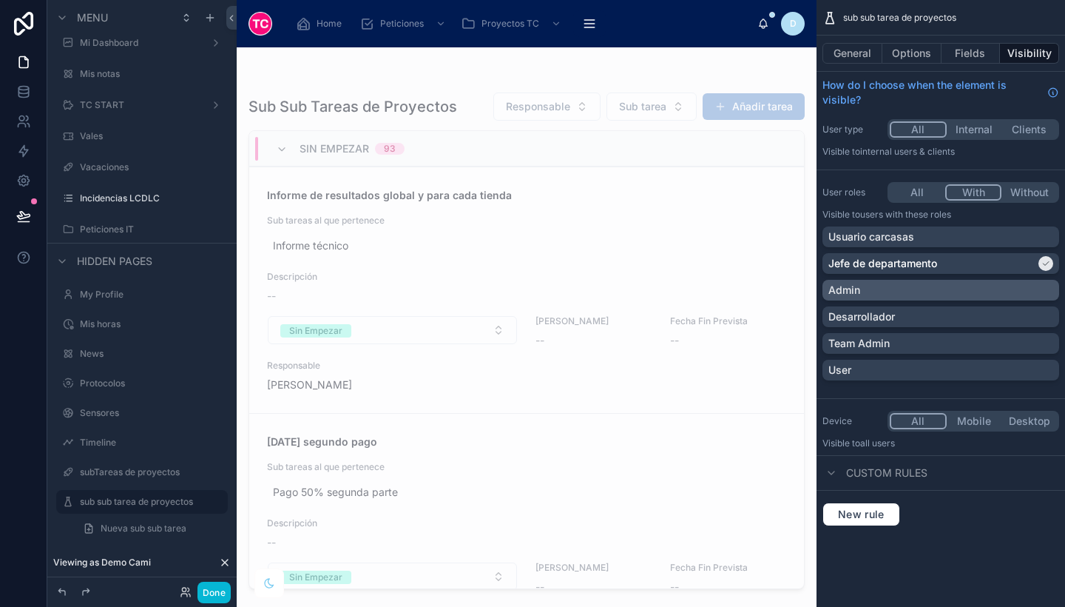
click at [912, 300] on div "Admin" at bounding box center [941, 290] width 237 height 21
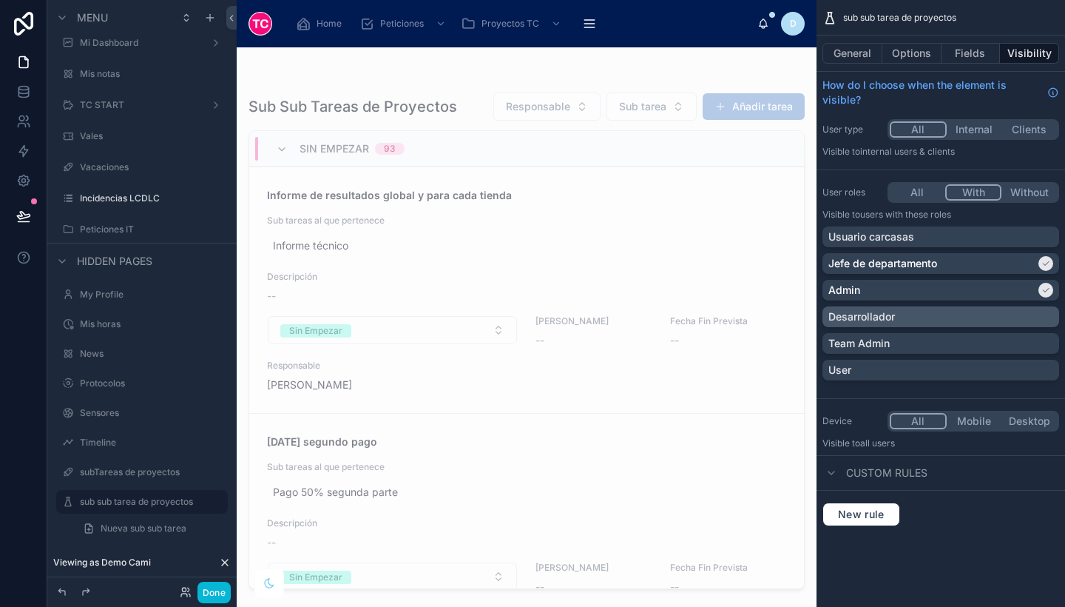
click at [915, 317] on div "Desarrollador" at bounding box center [941, 316] width 225 height 15
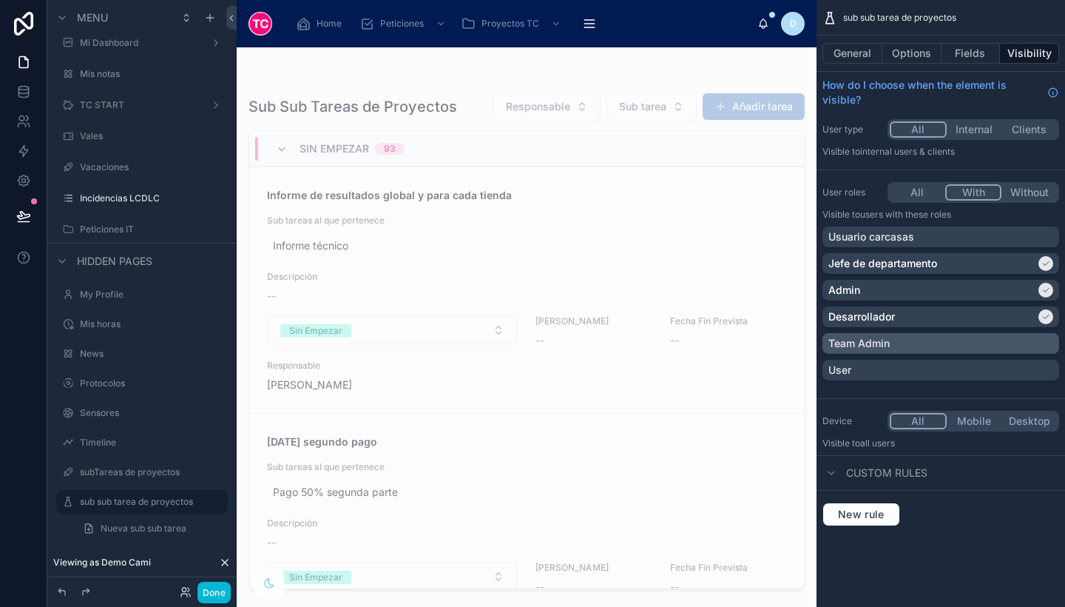
click at [925, 339] on div "Team Admin" at bounding box center [941, 343] width 225 height 15
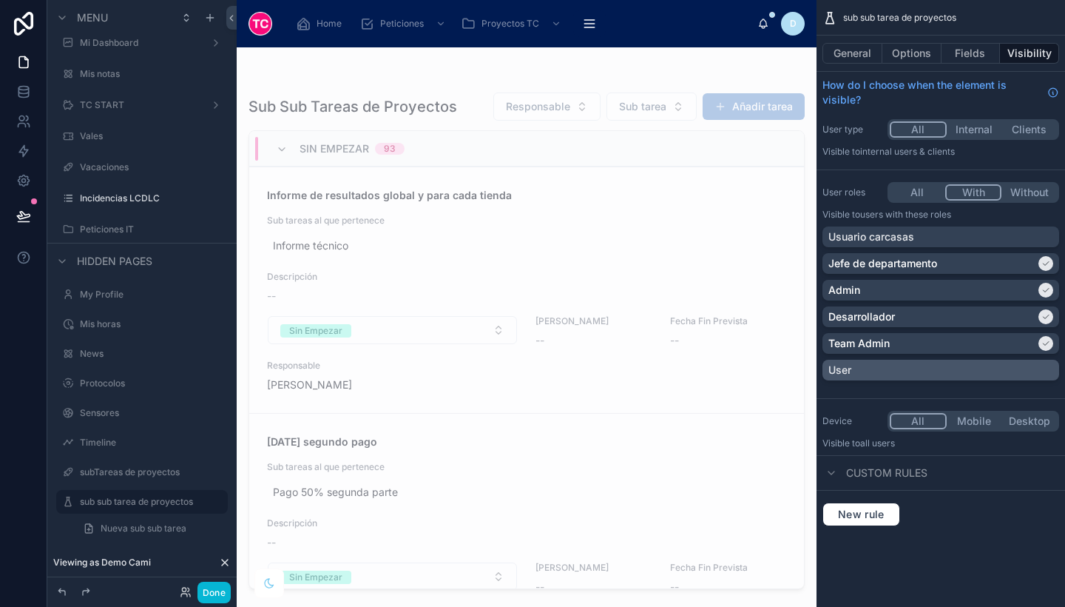
click at [932, 360] on div "User" at bounding box center [941, 370] width 237 height 21
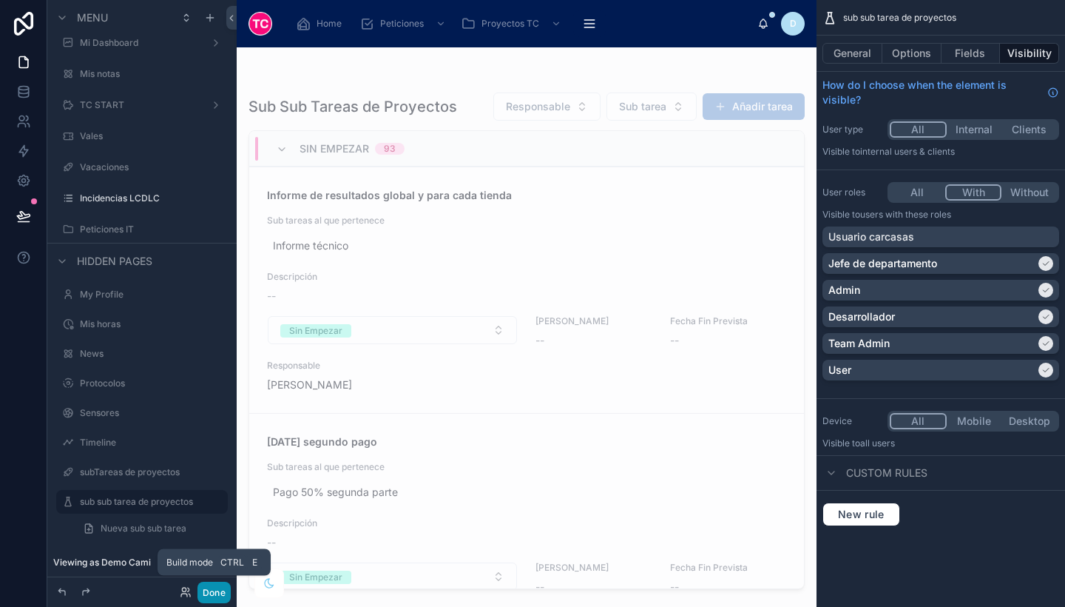
click at [218, 591] on button "Done" at bounding box center [214, 592] width 33 height 21
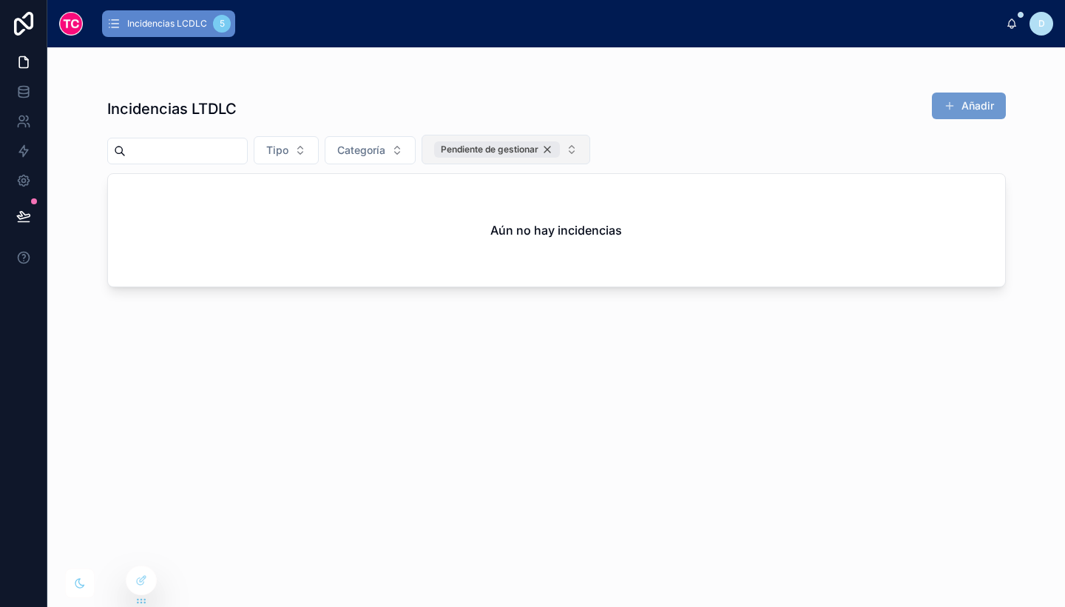
click at [560, 146] on div "Pendiente de gestionar" at bounding box center [497, 149] width 126 height 16
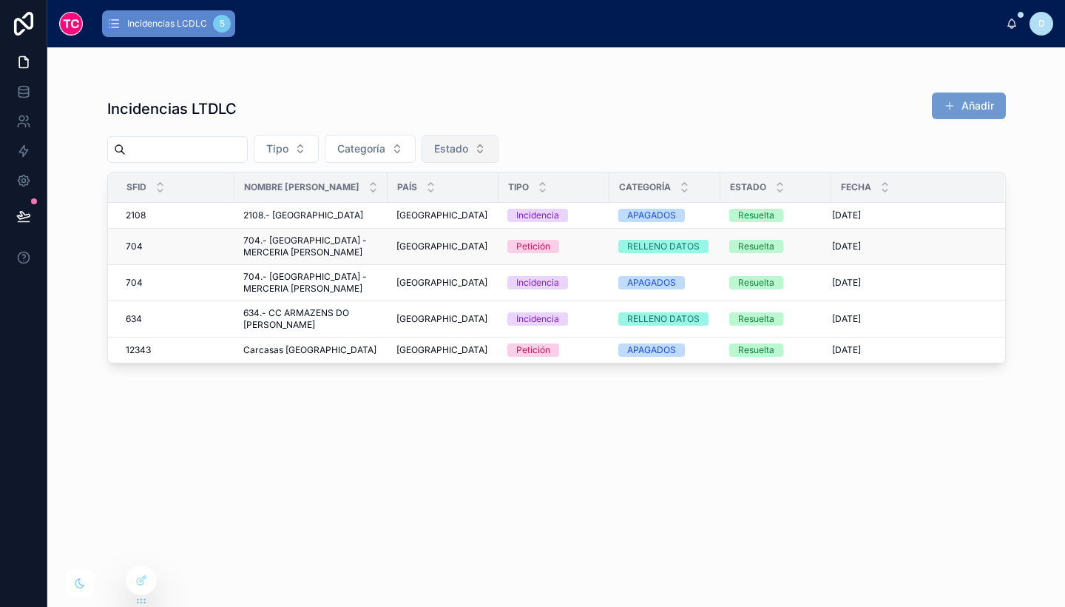
click at [420, 252] on div "Italia [GEOGRAPHIC_DATA]" at bounding box center [443, 246] width 93 height 12
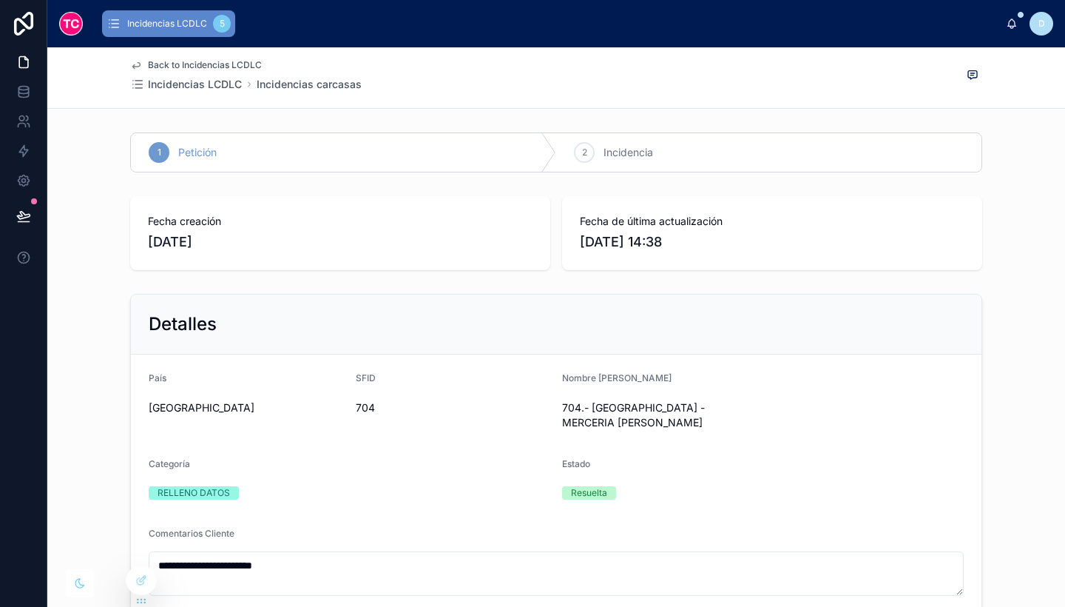
click at [194, 62] on span "Back to Incidencias LCDLC" at bounding box center [205, 65] width 114 height 12
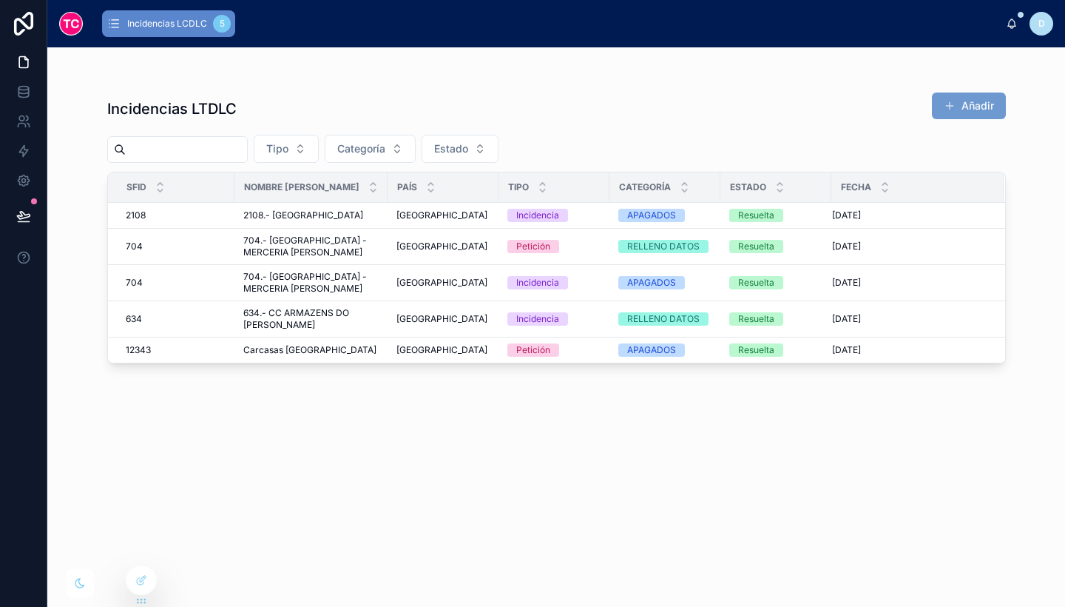
click at [844, 118] on div "Incidencias LTDLC Añadir" at bounding box center [556, 109] width 899 height 34
click at [966, 101] on button "Añadir" at bounding box center [969, 105] width 74 height 27
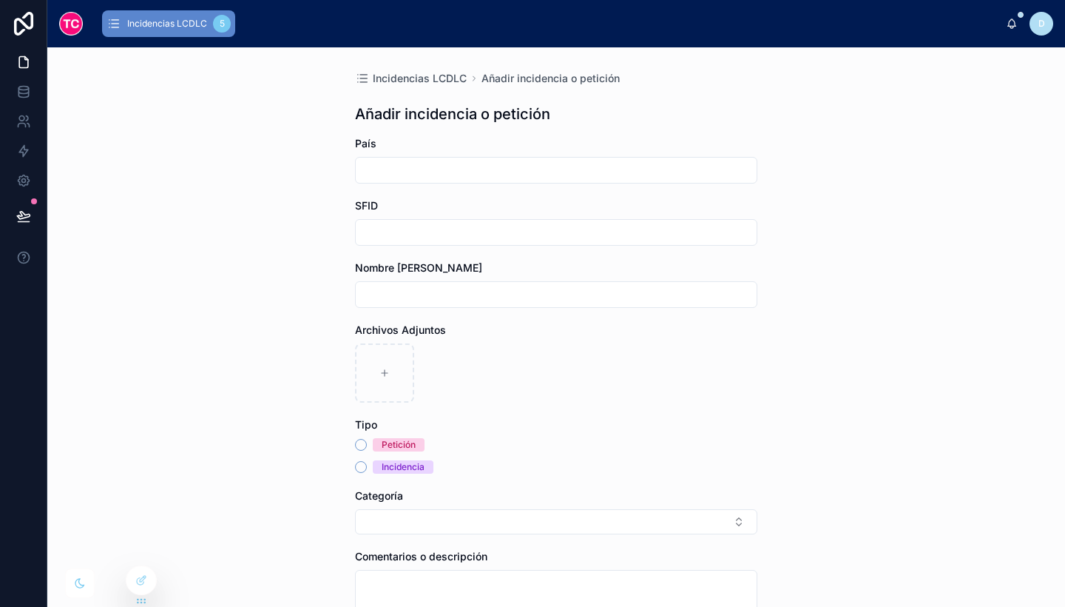
click at [537, 175] on input "text" at bounding box center [556, 170] width 401 height 21
type input "******"
click at [425, 220] on div at bounding box center [556, 232] width 402 height 27
click at [451, 233] on input "text" at bounding box center [556, 232] width 401 height 21
click at [156, 29] on span "Incidencias LCDLC" at bounding box center [167, 24] width 80 height 12
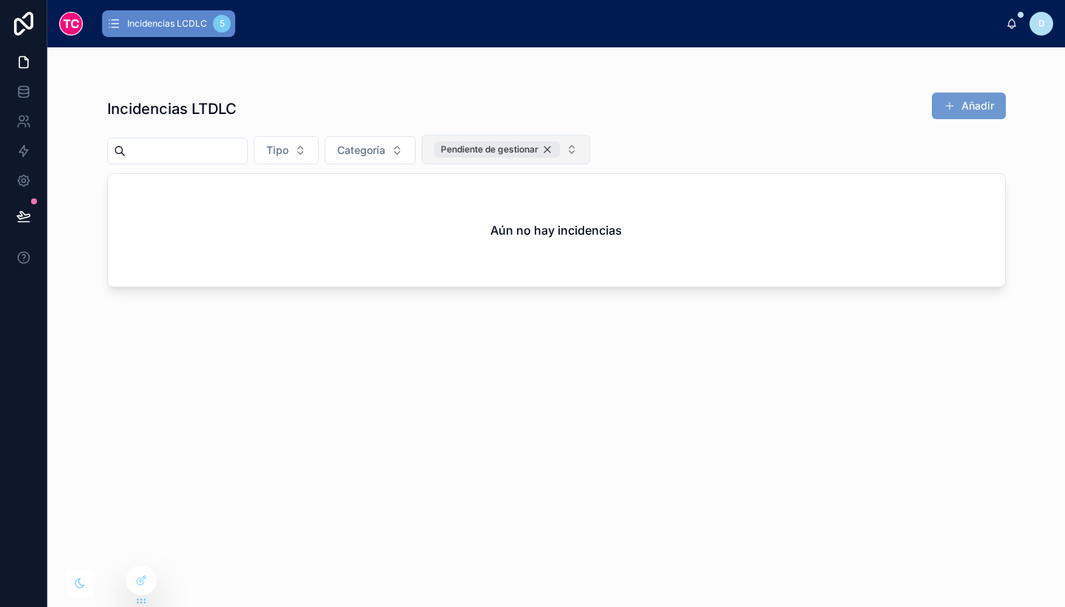
click at [560, 149] on div "Pendiente de gestionar" at bounding box center [497, 149] width 126 height 16
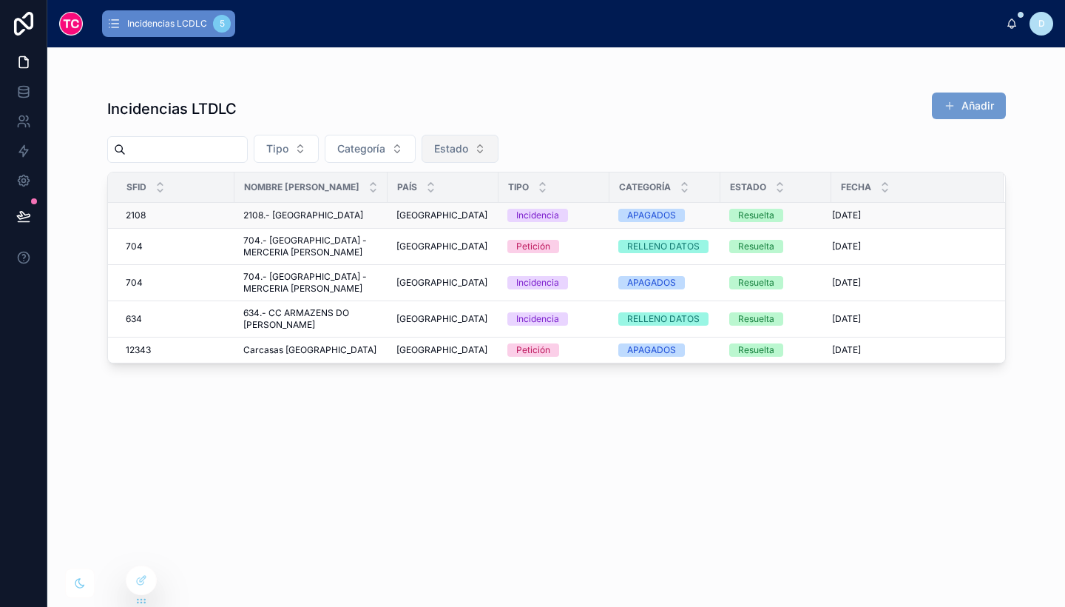
click at [738, 222] on div "Resuelta" at bounding box center [756, 215] width 36 height 13
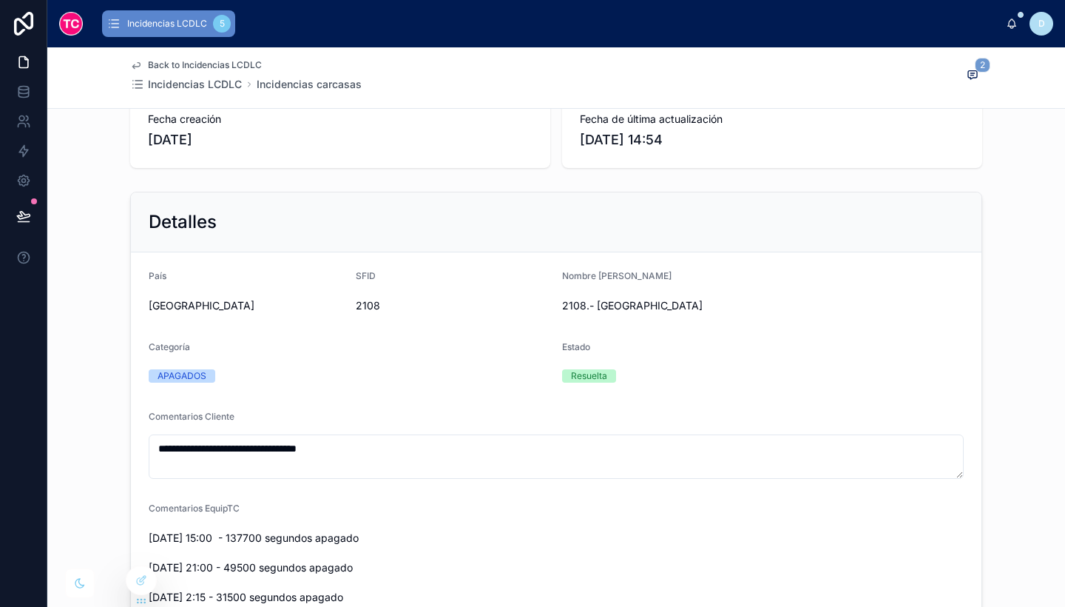
scroll to position [103, 0]
click at [963, 78] on span at bounding box center [972, 75] width 19 height 16
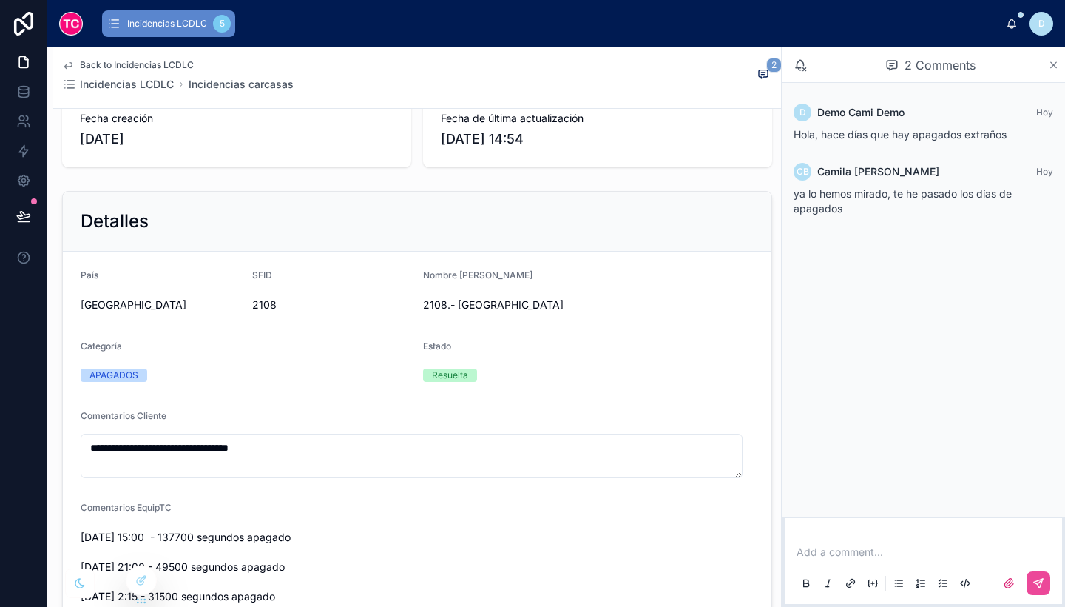
click at [1057, 61] on icon at bounding box center [1053, 65] width 11 height 12
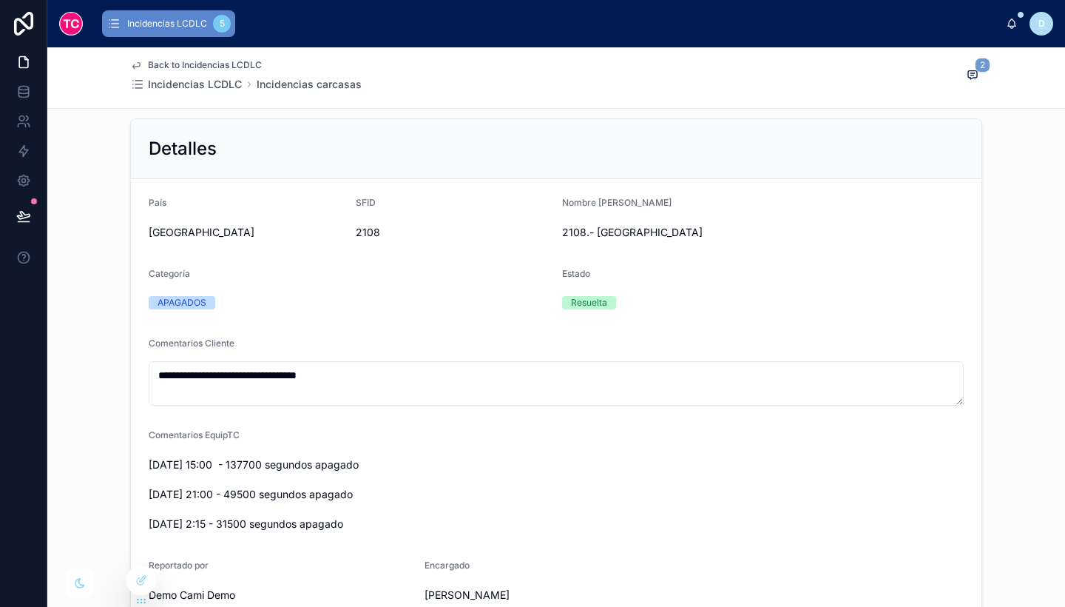
scroll to position [176, 0]
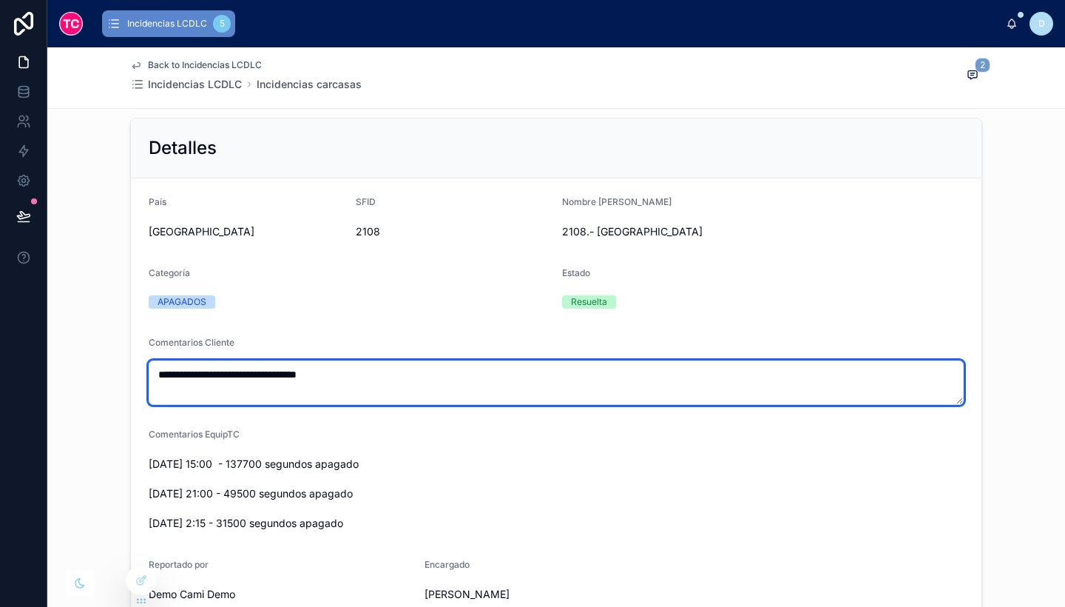
drag, startPoint x: 462, startPoint y: 371, endPoint x: 149, endPoint y: 334, distance: 315.1
click at [149, 334] on form "**********" at bounding box center [556, 400] width 851 height 445
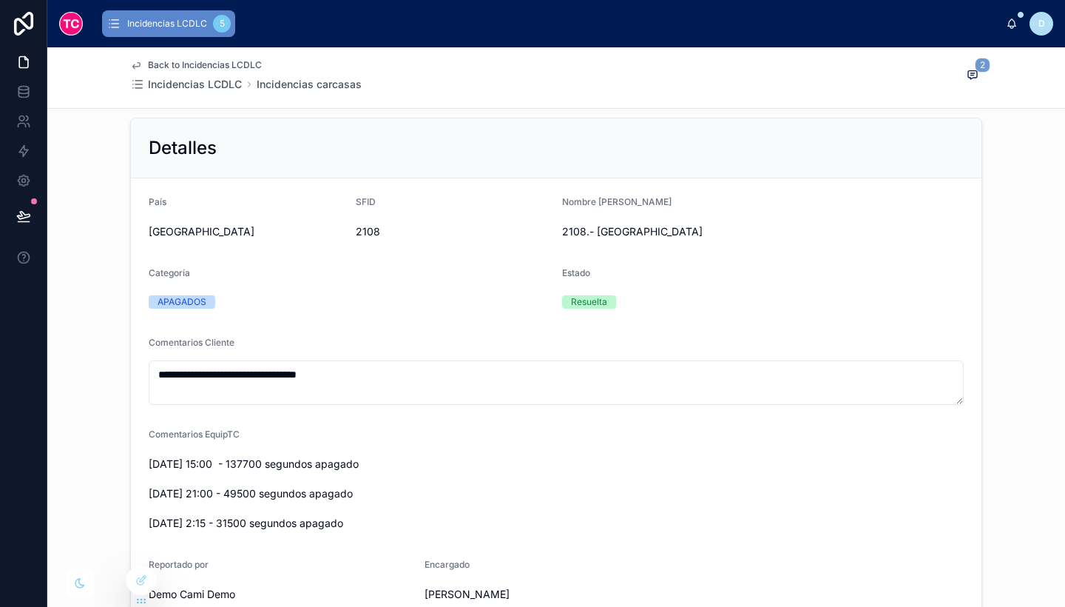
click at [364, 299] on div "APAGADOS" at bounding box center [350, 301] width 402 height 13
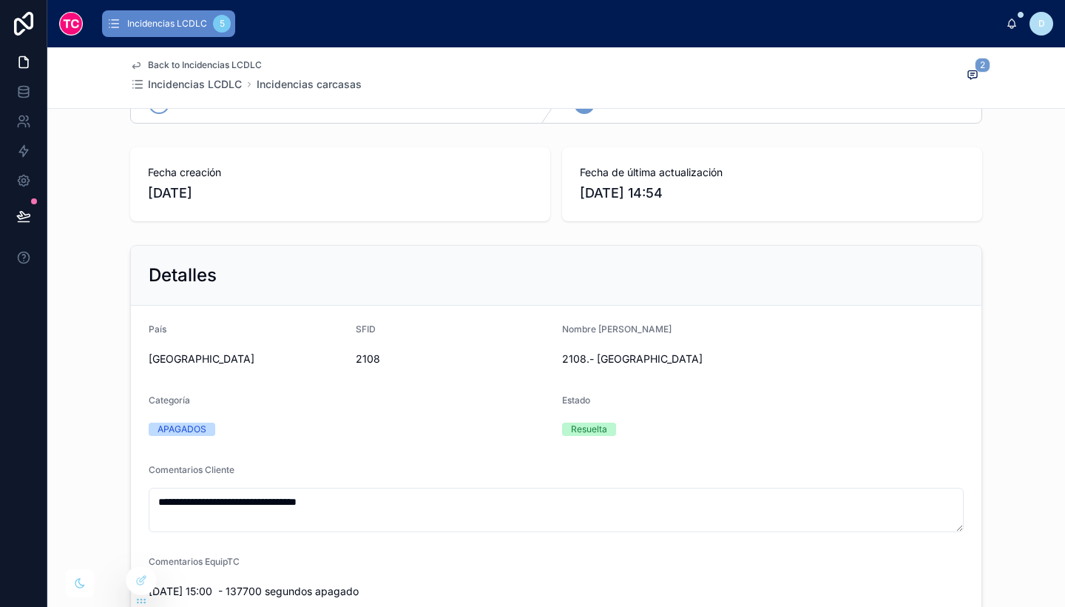
scroll to position [0, 0]
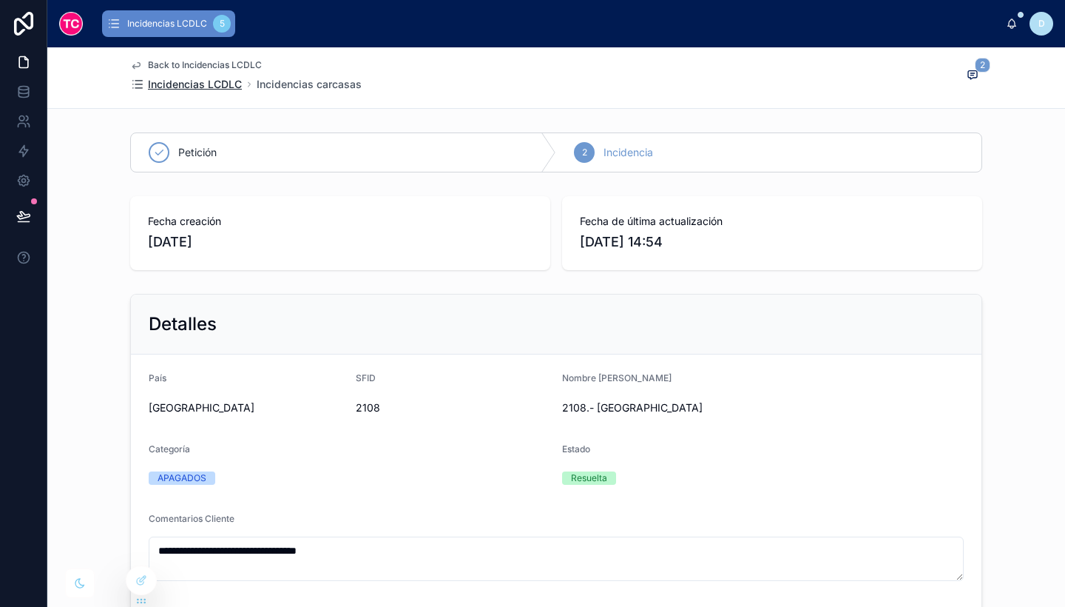
click at [215, 81] on span "Incidencias LCDLC" at bounding box center [195, 84] width 94 height 15
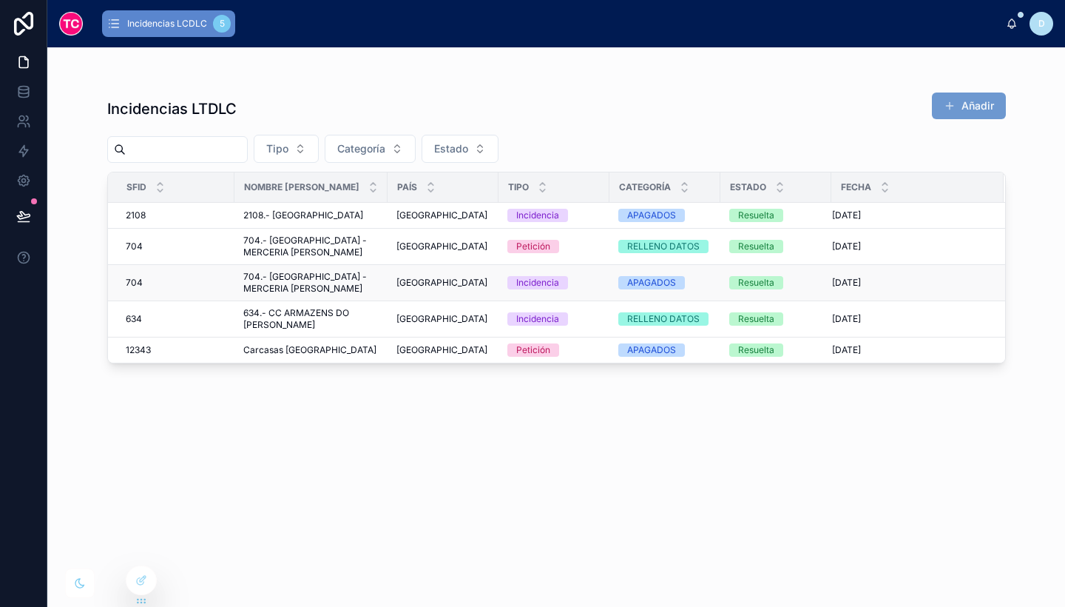
click at [399, 289] on div "Italia [GEOGRAPHIC_DATA]" at bounding box center [443, 283] width 93 height 12
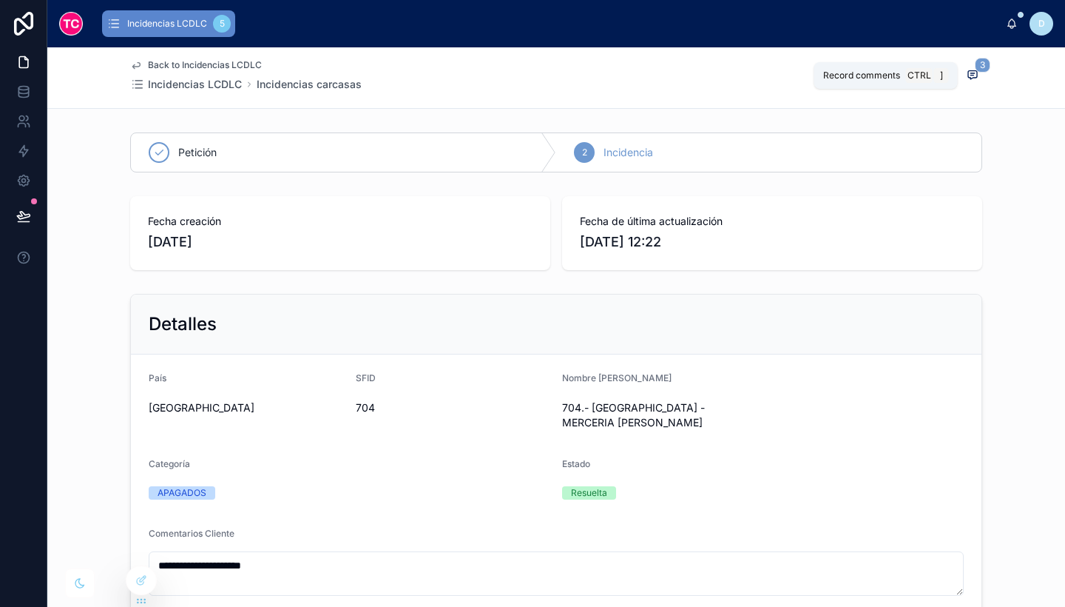
click at [970, 71] on icon at bounding box center [973, 75] width 12 height 12
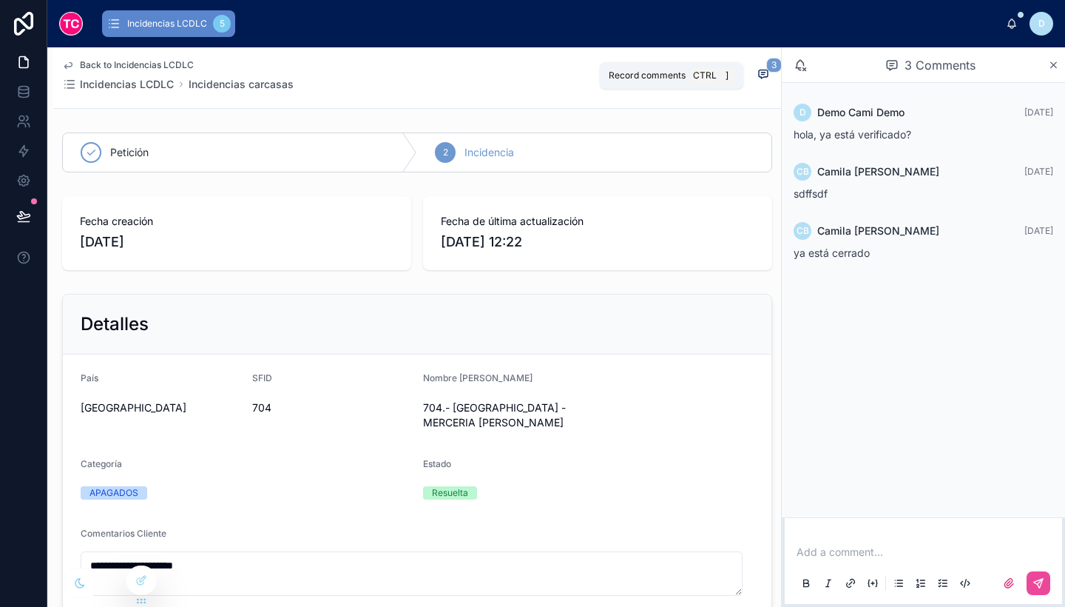
click at [758, 68] on icon at bounding box center [764, 74] width 12 height 12
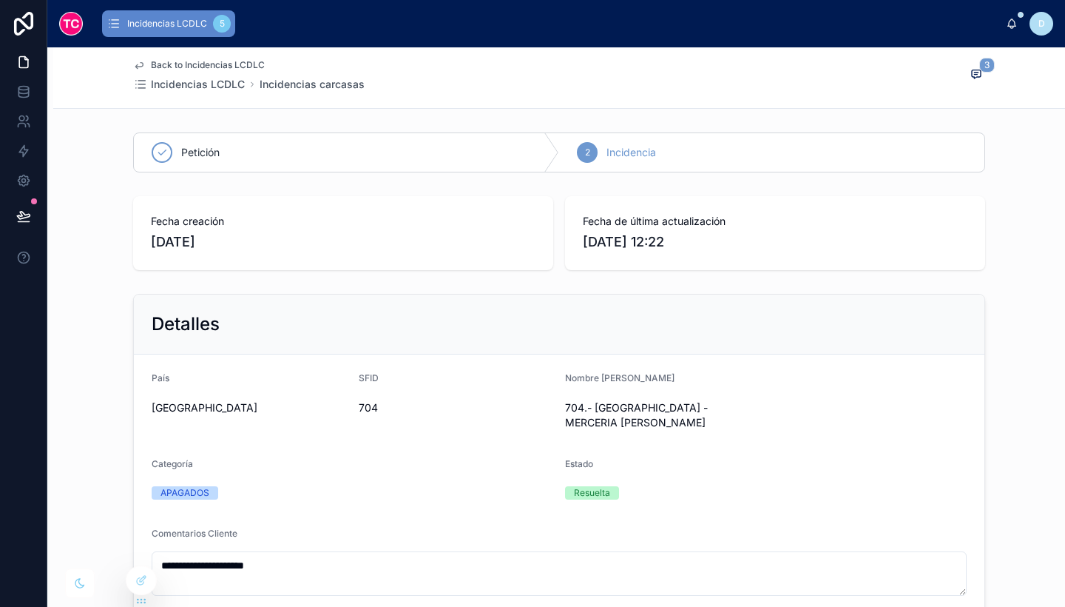
click at [216, 62] on span "Back to Incidencias LCDLC" at bounding box center [208, 65] width 114 height 12
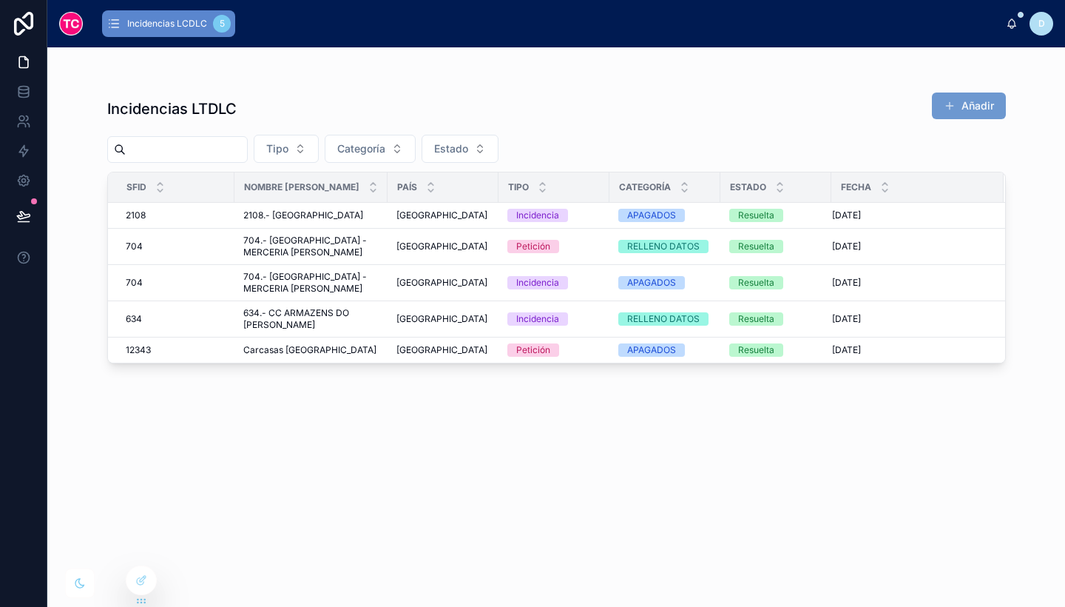
click at [741, 448] on div "Incidencias LTDLC Añadir Tipo Categoría Estado SFID Nombre [PERSON_NAME] País T…" at bounding box center [556, 336] width 899 height 506
click at [397, 219] on span "[GEOGRAPHIC_DATA]" at bounding box center [442, 215] width 91 height 12
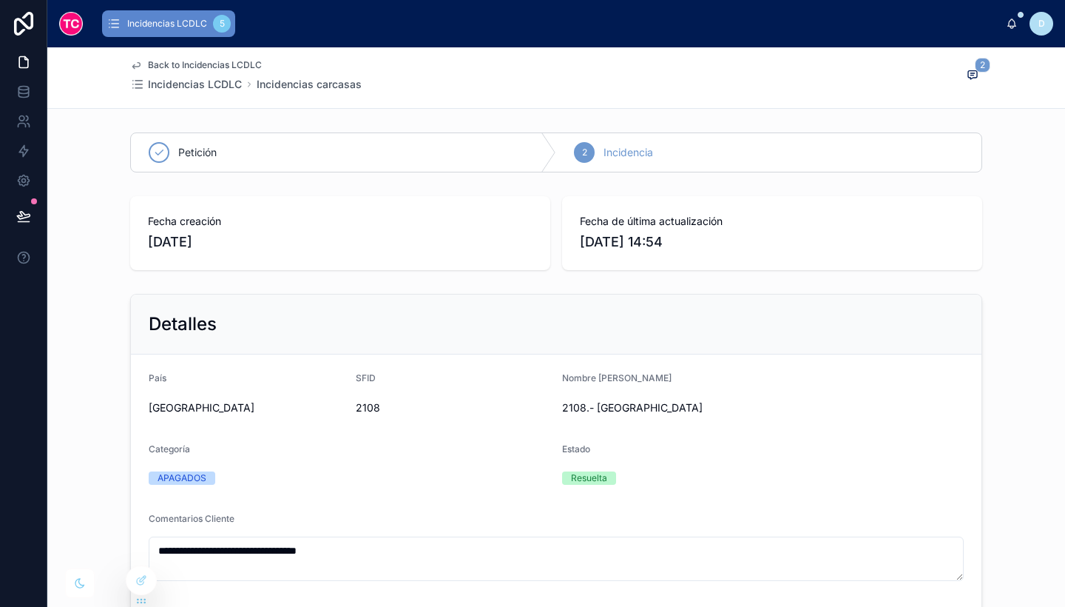
click at [173, 61] on span "Back to Incidencias LCDLC" at bounding box center [205, 65] width 114 height 12
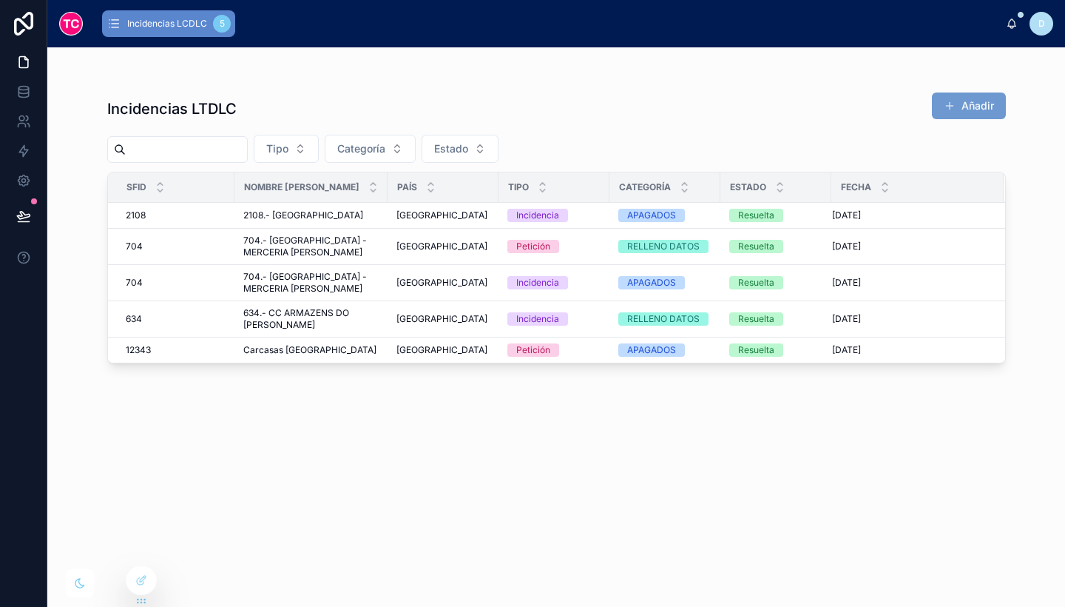
click at [693, 459] on div "Incidencias LTDLC Añadir Tipo Categoría Estado SFID Nombre [PERSON_NAME] País T…" at bounding box center [556, 336] width 899 height 506
click at [698, 447] on div "Incidencias LTDLC Añadir Tipo Categoría Estado SFID Nombre [PERSON_NAME] País T…" at bounding box center [556, 336] width 899 height 506
click at [667, 222] on div "APAGADOS" at bounding box center [665, 215] width 93 height 13
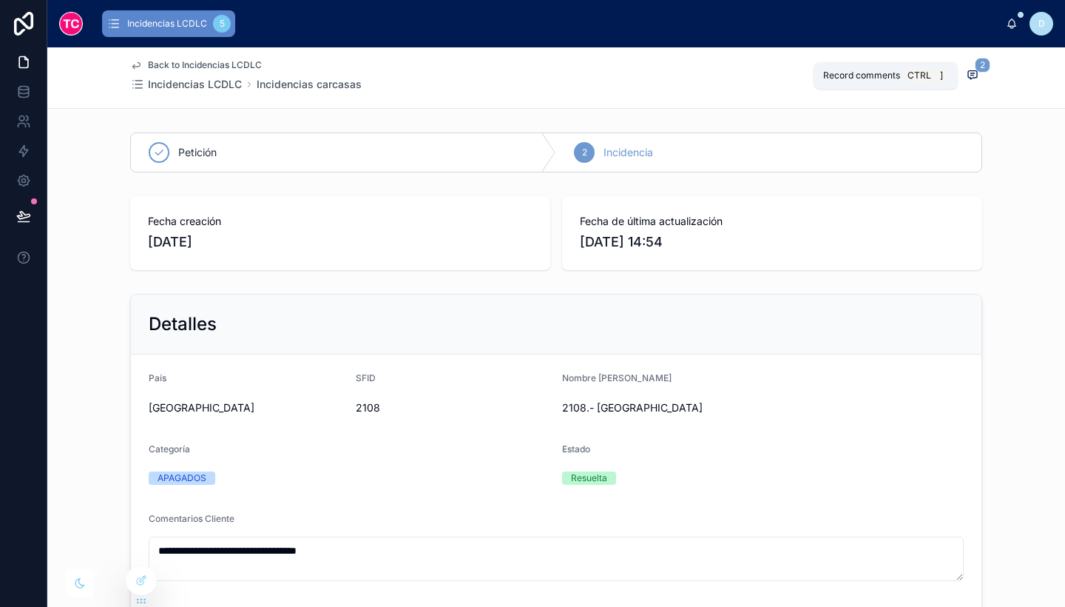
click at [963, 73] on span at bounding box center [972, 75] width 19 height 16
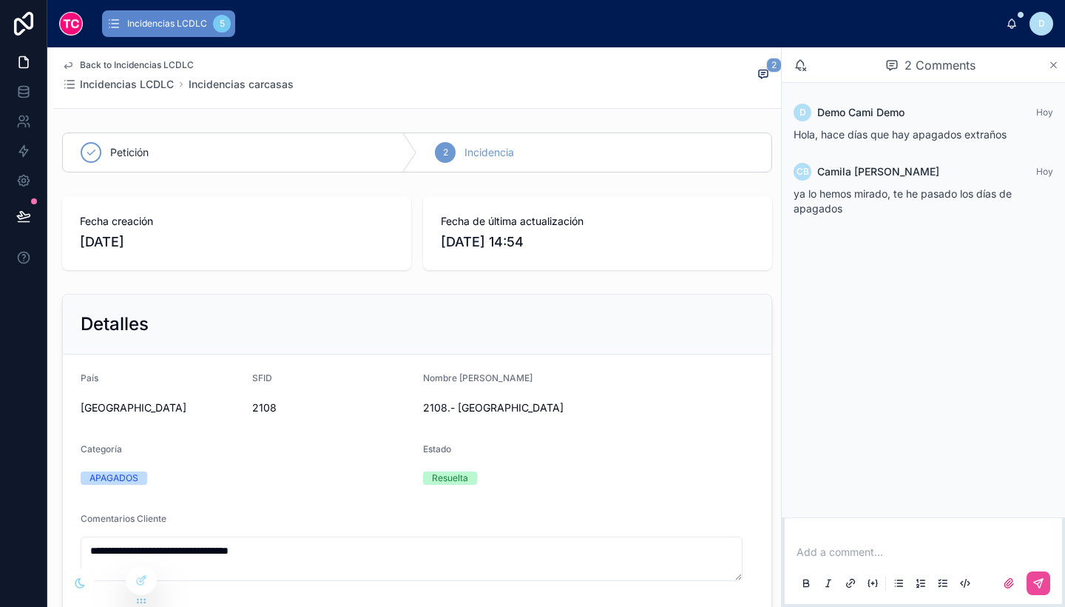
click at [1054, 65] on icon at bounding box center [1054, 65] width 6 height 6
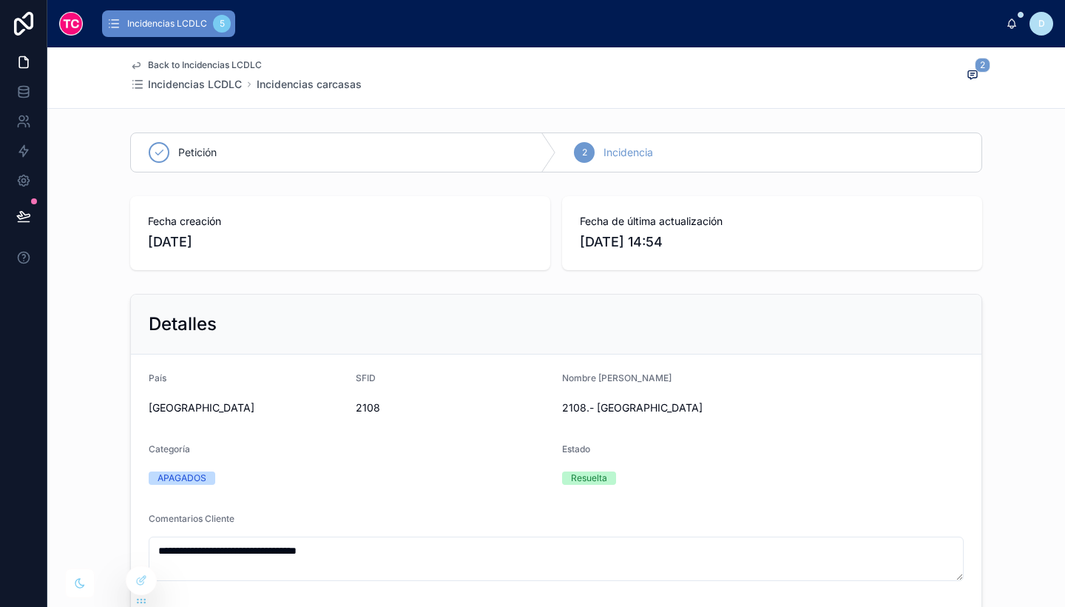
click at [1021, 178] on div "Petición 2 Incidencia" at bounding box center [556, 153] width 1018 height 52
click at [238, 60] on span "Back to Incidencias LCDLC" at bounding box center [205, 65] width 114 height 12
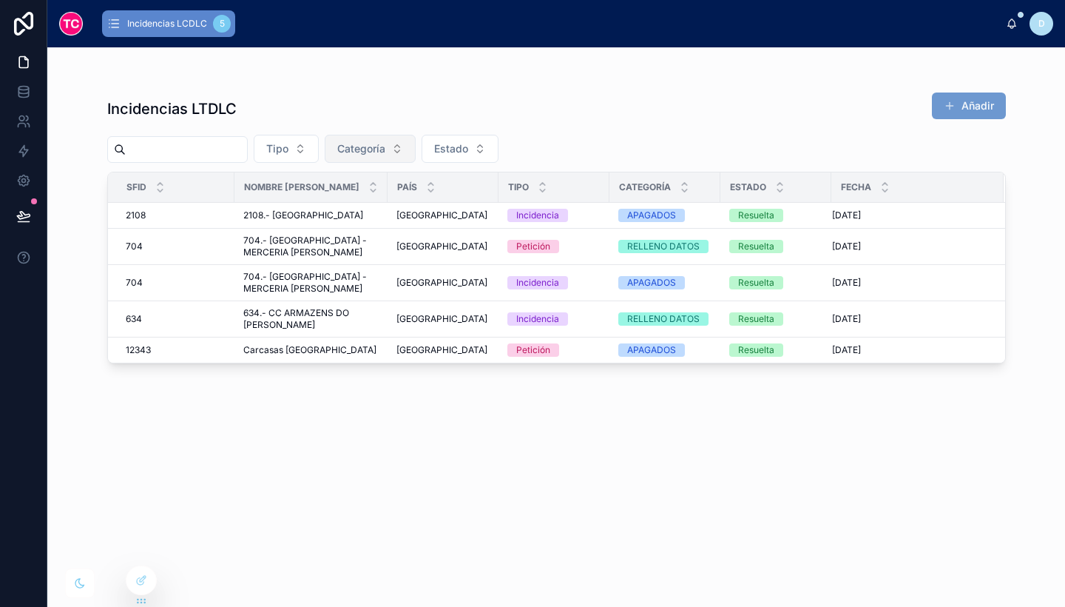
click at [385, 152] on span "Categoría" at bounding box center [361, 148] width 48 height 15
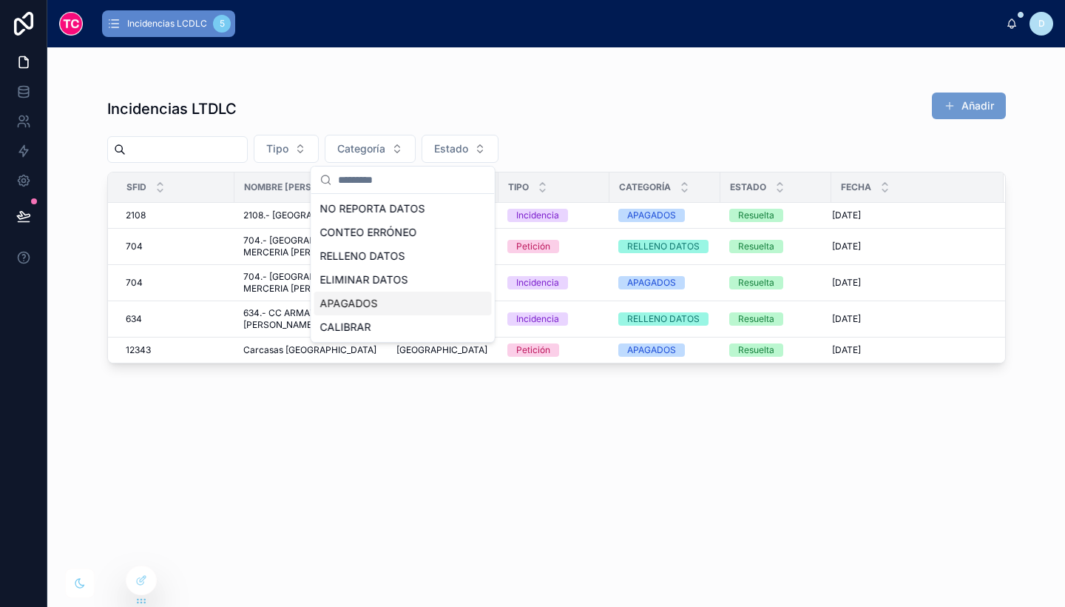
click at [621, 136] on div "Tipo Categoría Estado" at bounding box center [556, 149] width 899 height 28
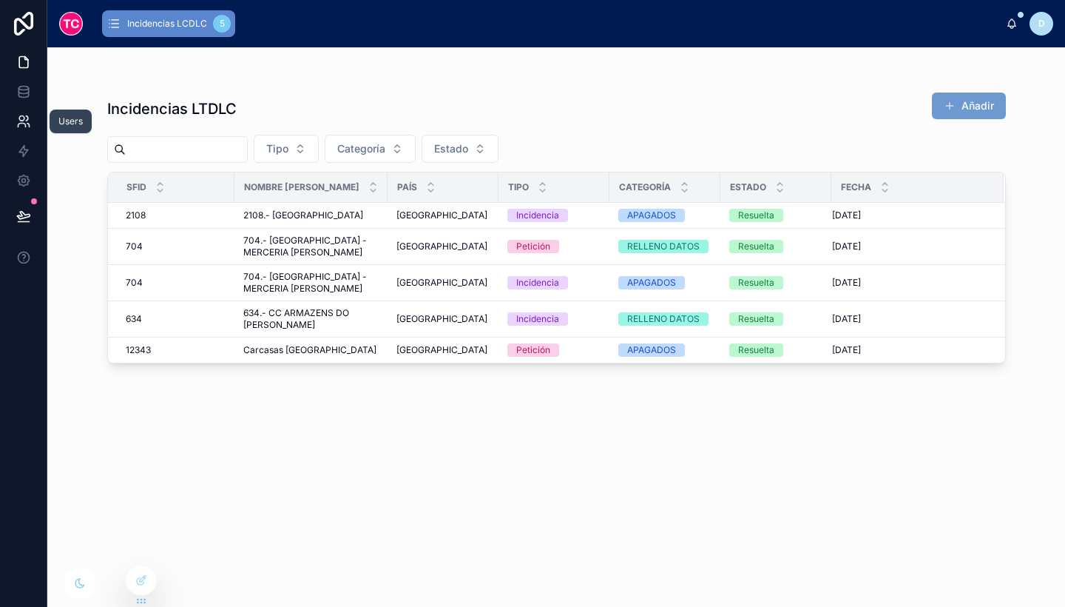
click at [23, 118] on icon at bounding box center [21, 118] width 5 height 5
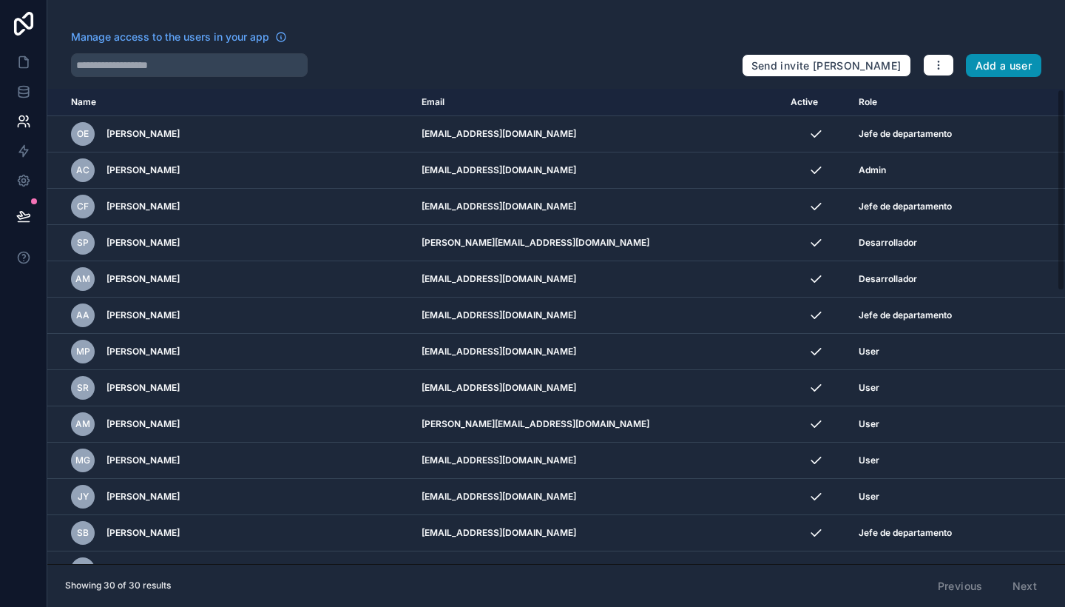
click at [1011, 67] on button "Add a user" at bounding box center [1004, 66] width 76 height 24
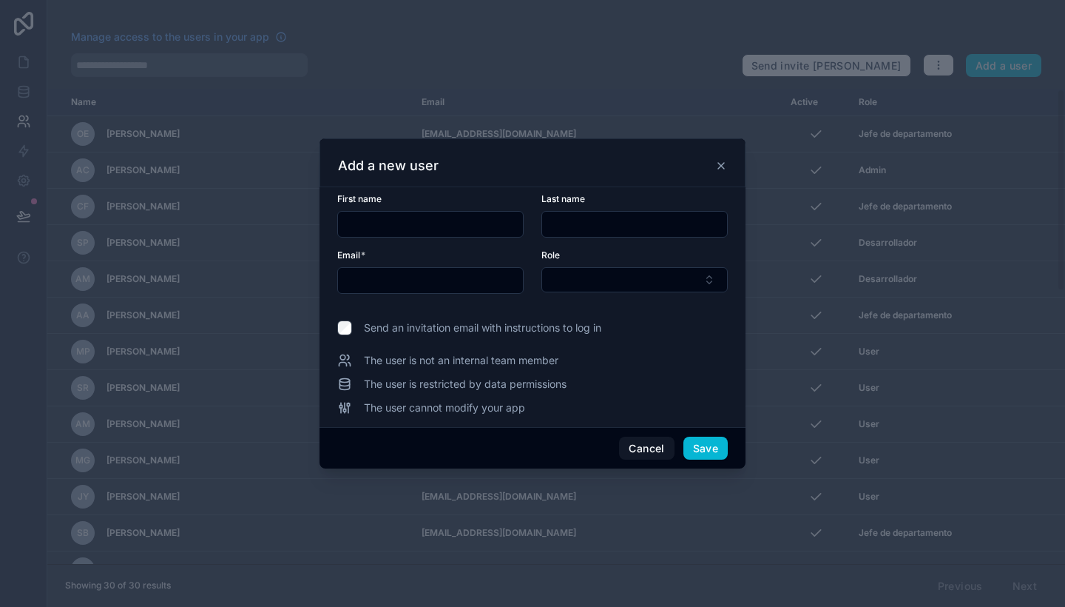
click at [397, 279] on input "text" at bounding box center [430, 280] width 185 height 21
paste input "**********"
type input "**********"
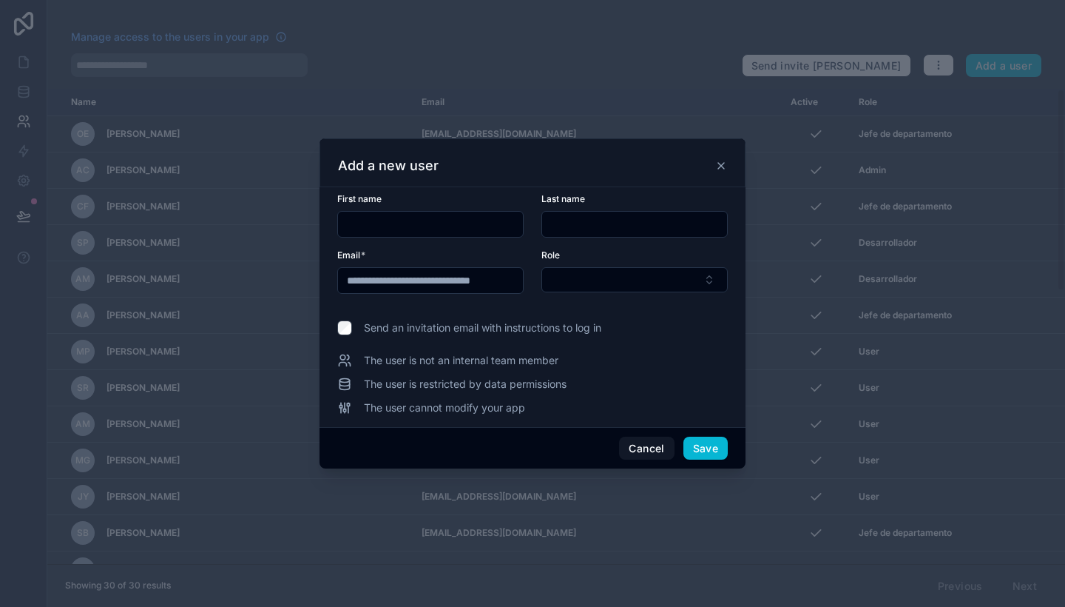
click at [363, 224] on input "text" at bounding box center [430, 224] width 185 height 21
type input "***"
click at [599, 223] on input "text" at bounding box center [634, 224] width 185 height 21
type input "*"
type input "*******"
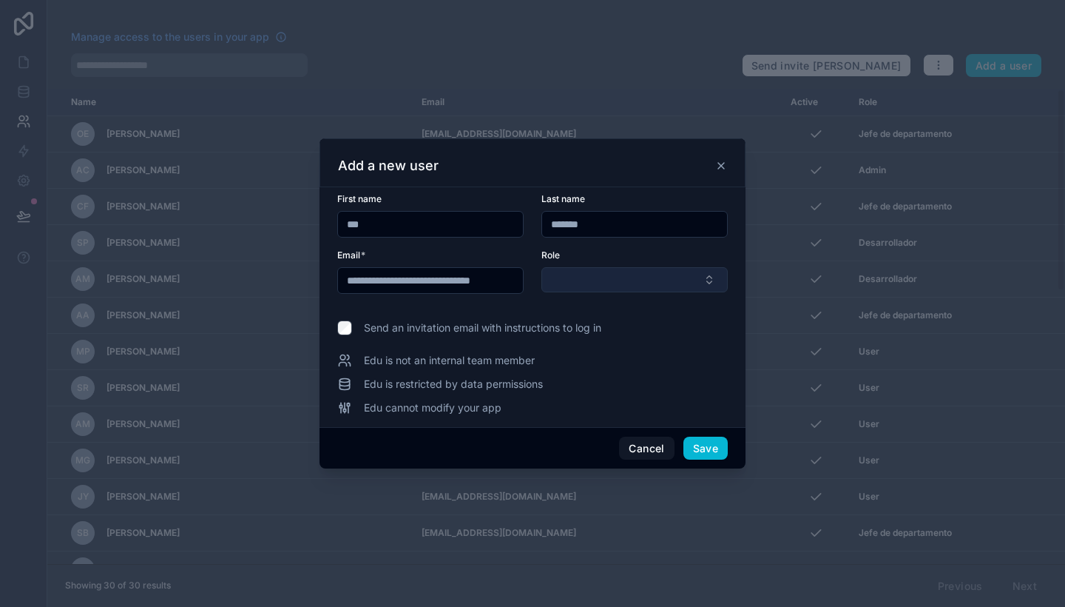
click at [615, 281] on button "Select Button" at bounding box center [635, 279] width 186 height 25
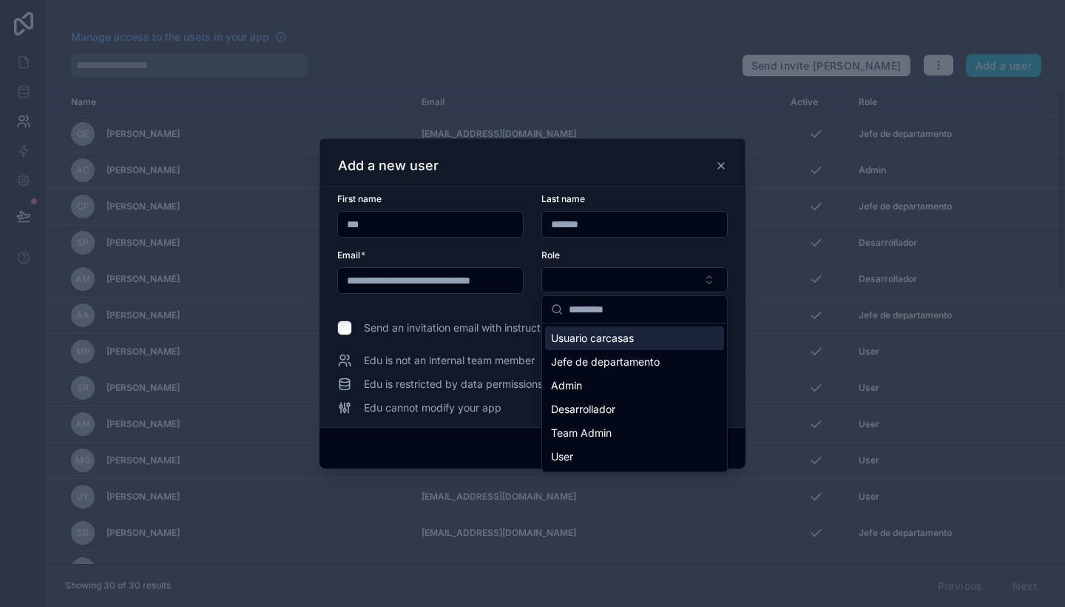
click at [629, 338] on span "Usuario carcasas" at bounding box center [592, 338] width 83 height 15
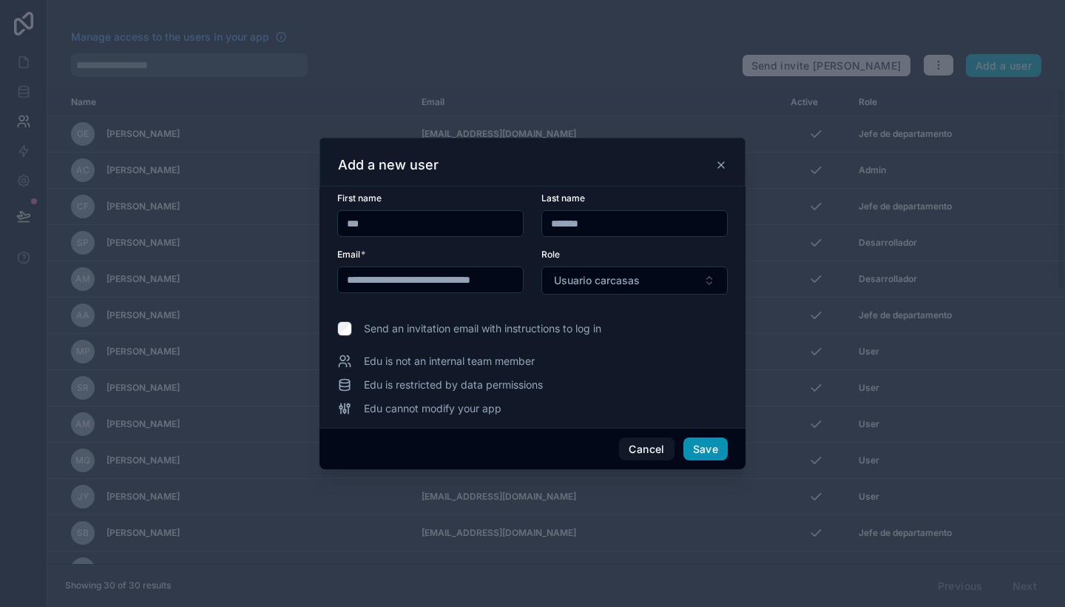
click at [720, 452] on button "Save" at bounding box center [706, 449] width 44 height 24
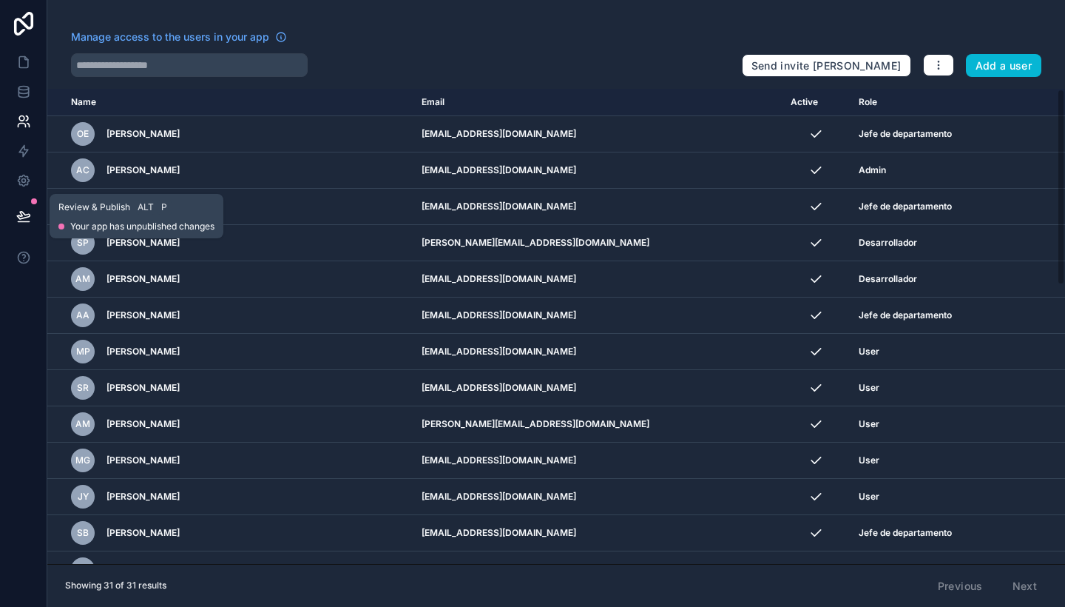
click at [27, 209] on icon at bounding box center [23, 216] width 15 height 15
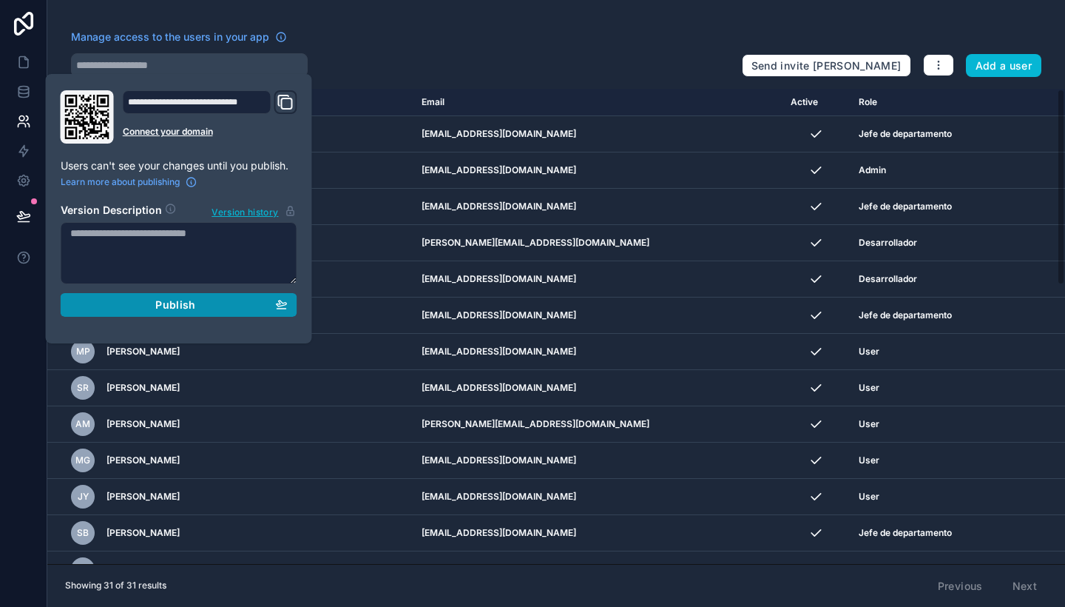
click at [182, 307] on span "Publish" at bounding box center [175, 304] width 40 height 13
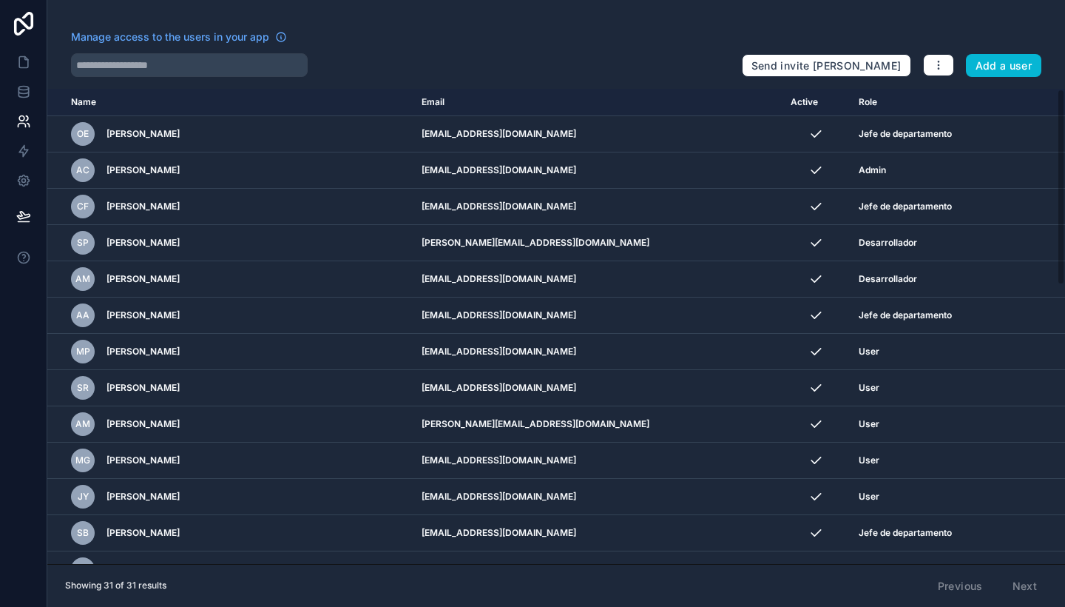
click at [406, 50] on div "Manage access to the users in your app" at bounding box center [400, 42] width 659 height 24
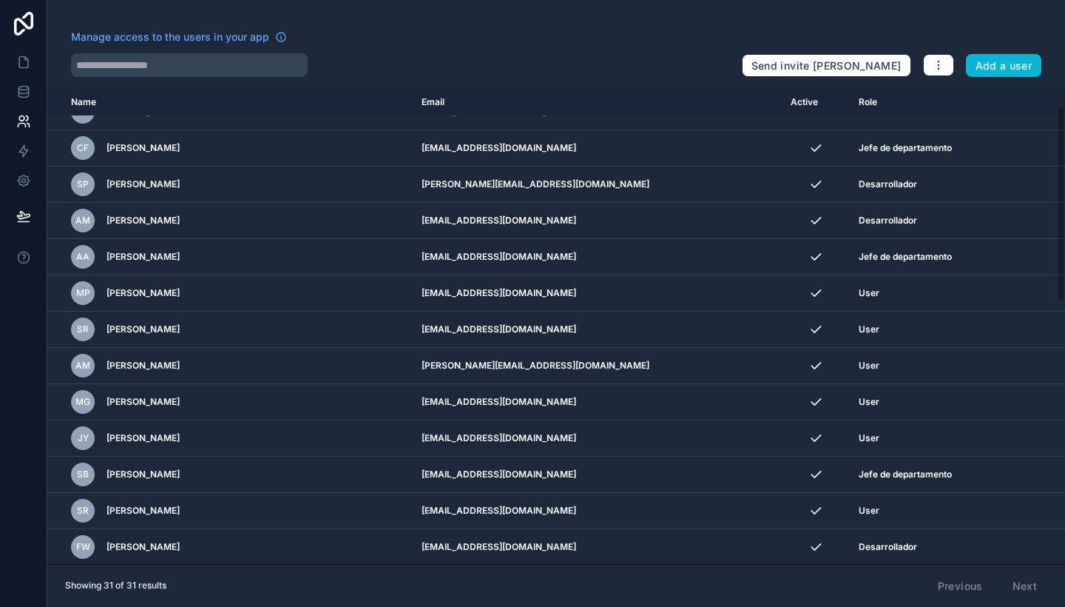
scroll to position [18, 0]
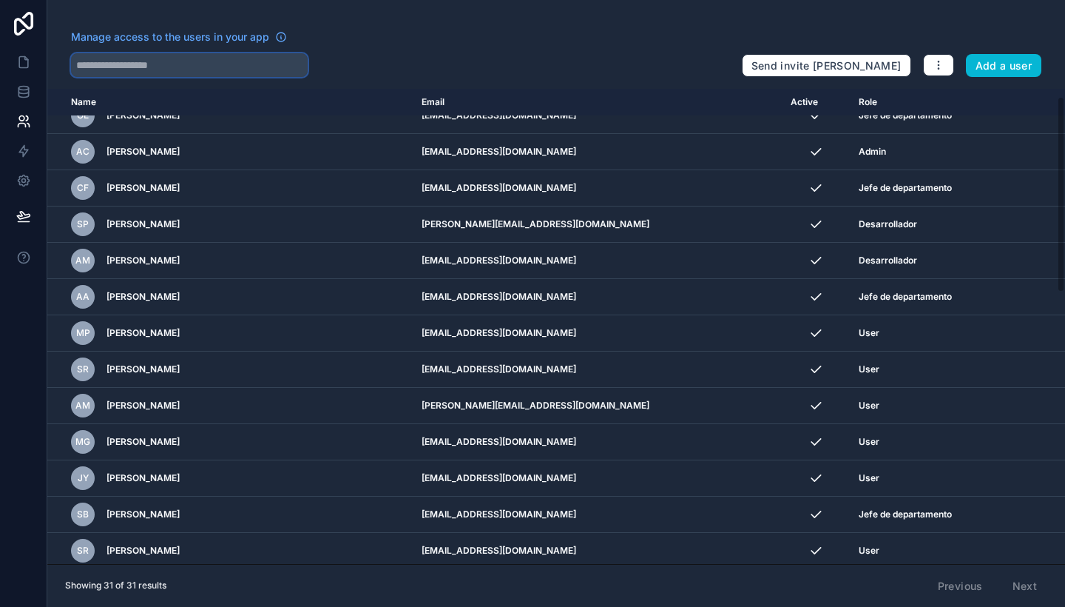
click at [158, 67] on input "text" at bounding box center [189, 65] width 237 height 24
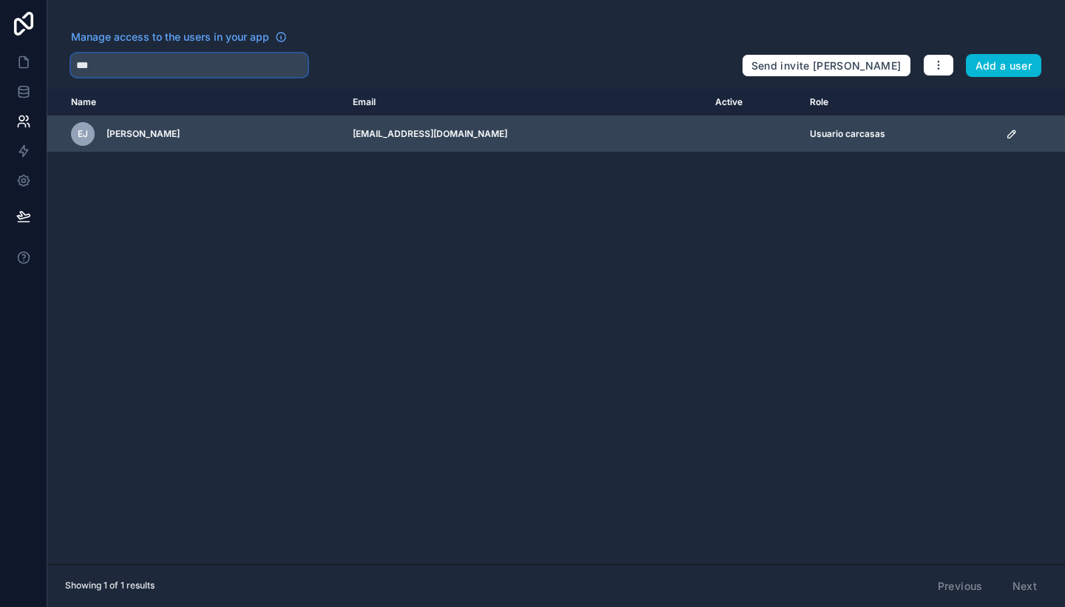
type input "***"
click at [1011, 136] on icon "scrollable content" at bounding box center [1012, 134] width 12 height 12
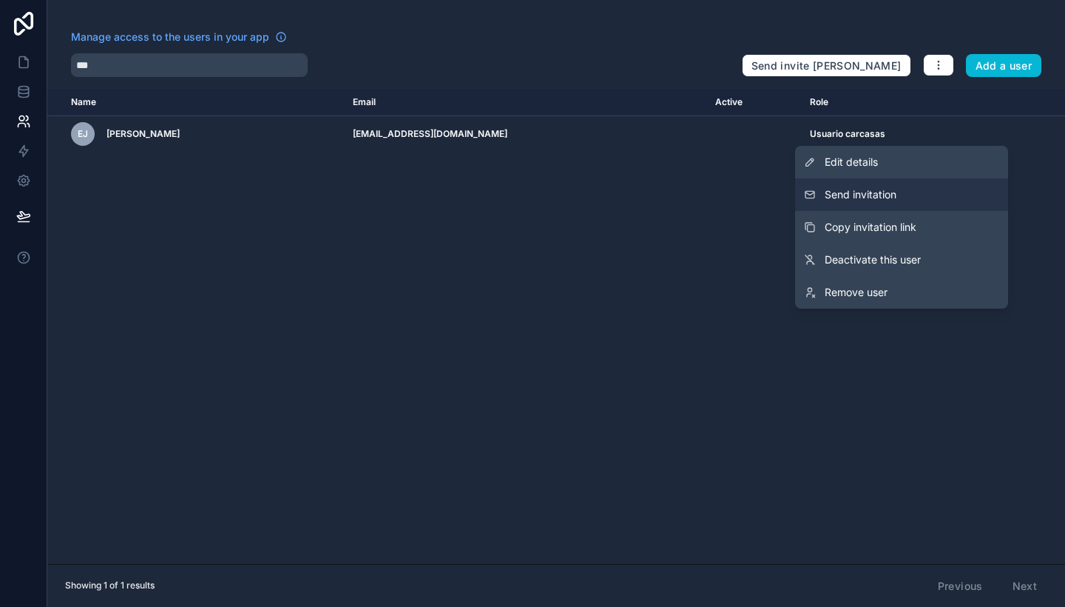
click at [899, 203] on button "Send invitation" at bounding box center [901, 194] width 213 height 33
